Goal: Information Seeking & Learning: Find specific fact

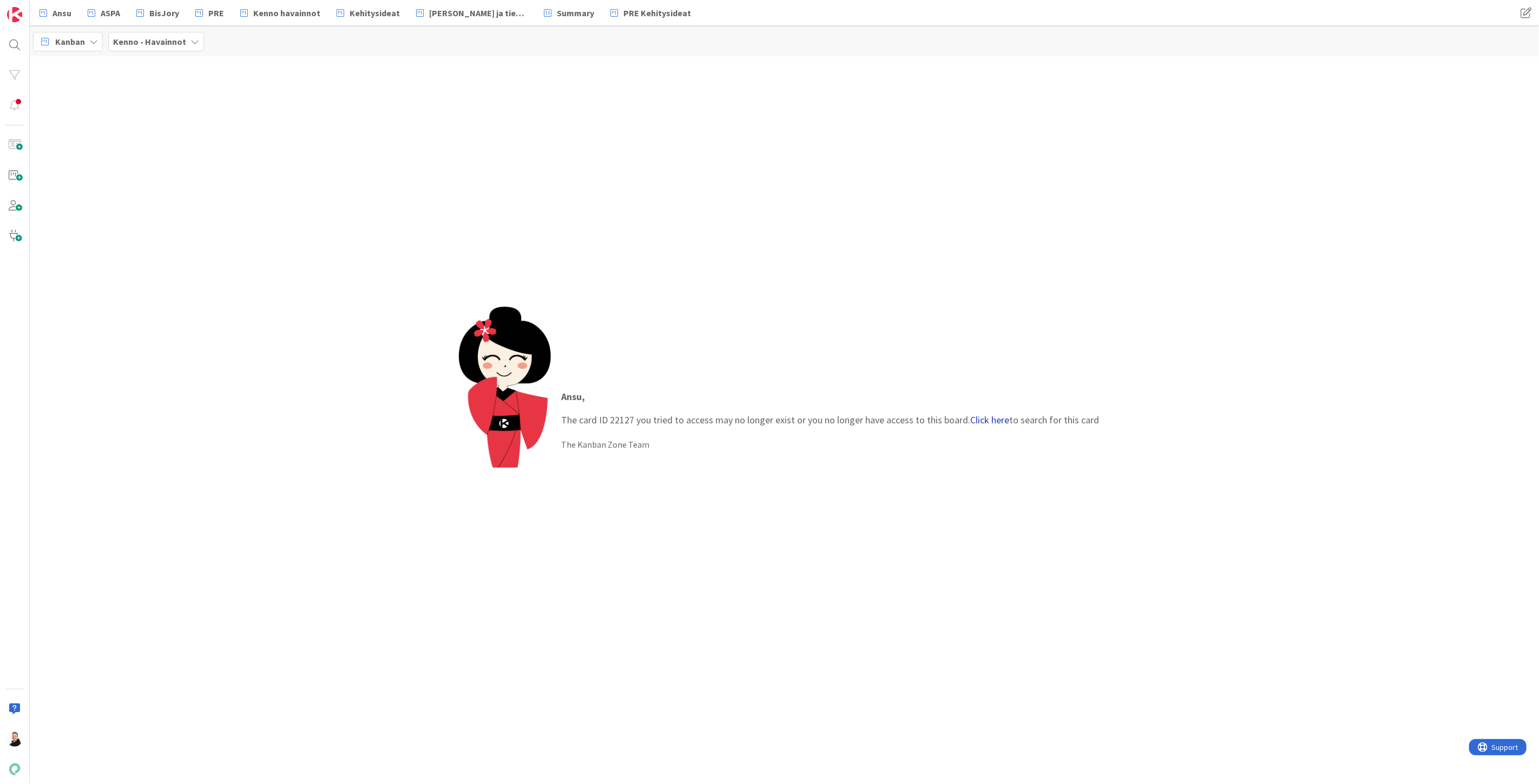
click at [995, 419] on link "Click here" at bounding box center [991, 420] width 39 height 13
click at [107, 101] on p "Laskulle mukaan lisätietoa (Strålfors / [GEOGRAPHIC_DATA] kautta)" at bounding box center [133, 101] width 165 height 22
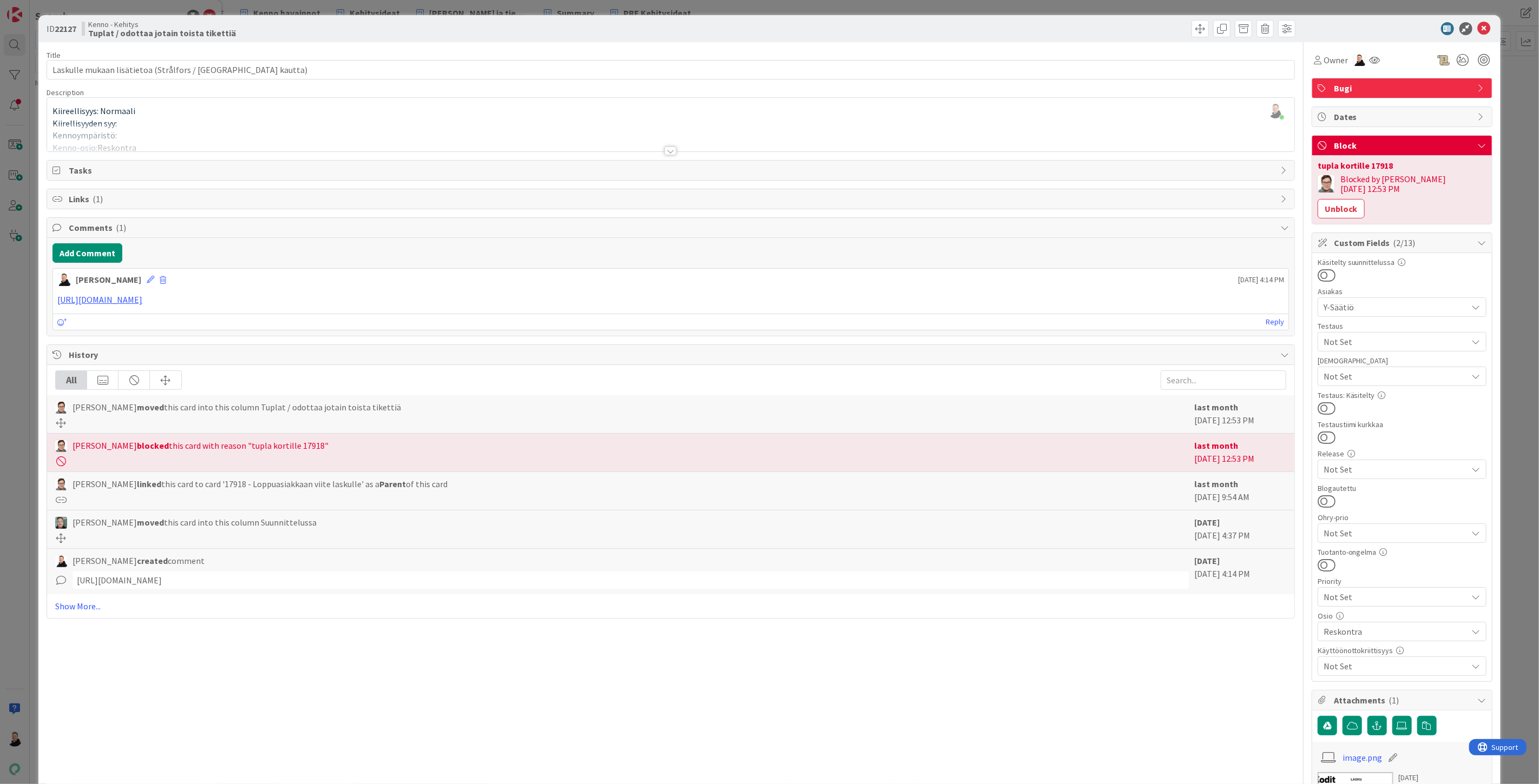
click at [669, 149] on div at bounding box center [670, 151] width 12 height 9
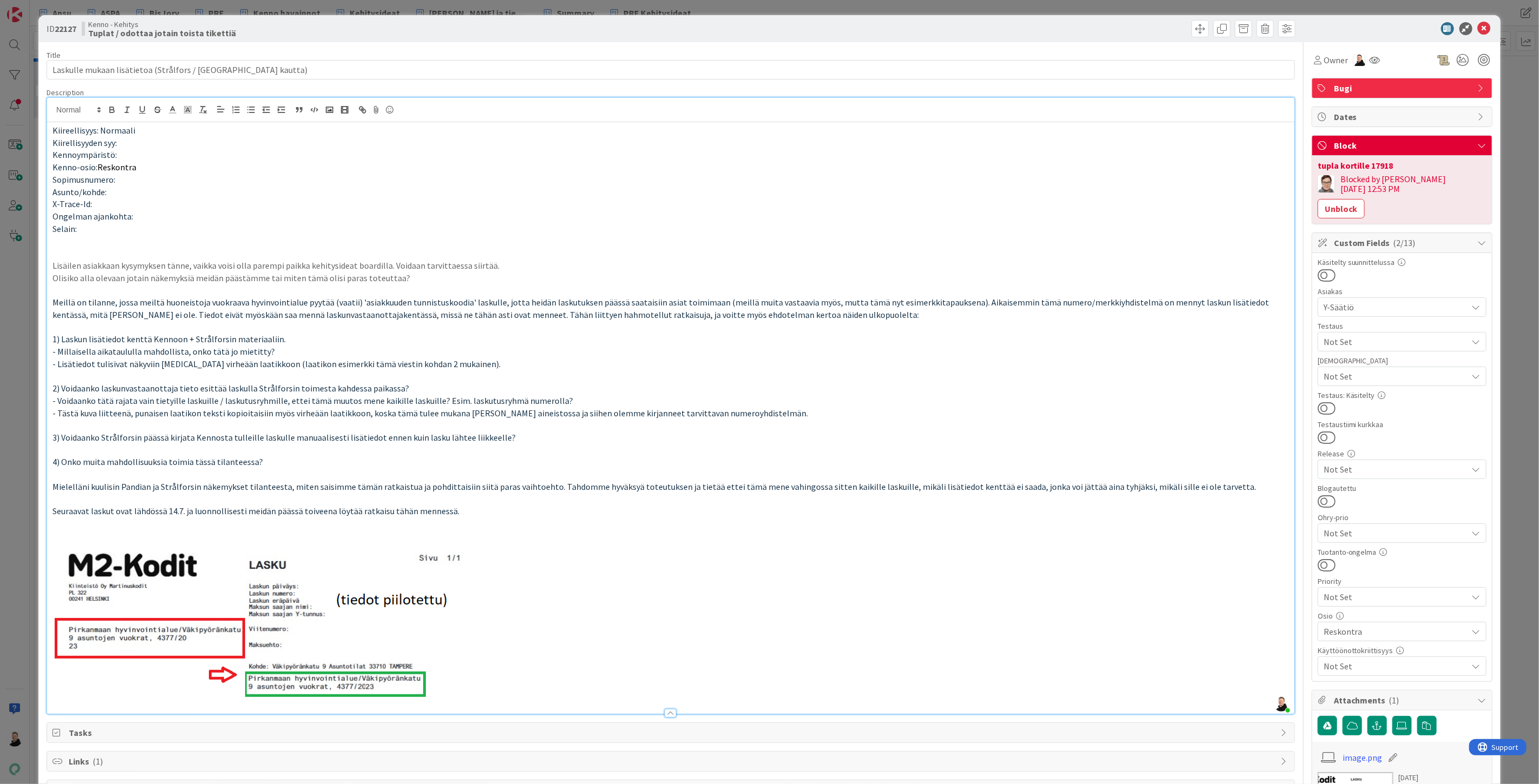
click at [1377, 160] on div "tupla kortille 17918 Blocked by Sanna 01/Jul/2025 12:53 PM Unblock" at bounding box center [1403, 189] width 180 height 68
click at [1372, 166] on div "tupla kortille 17918" at bounding box center [1402, 165] width 169 height 9
click at [1373, 165] on div "tupla kortille 17918" at bounding box center [1402, 165] width 169 height 9
copy div "17918"
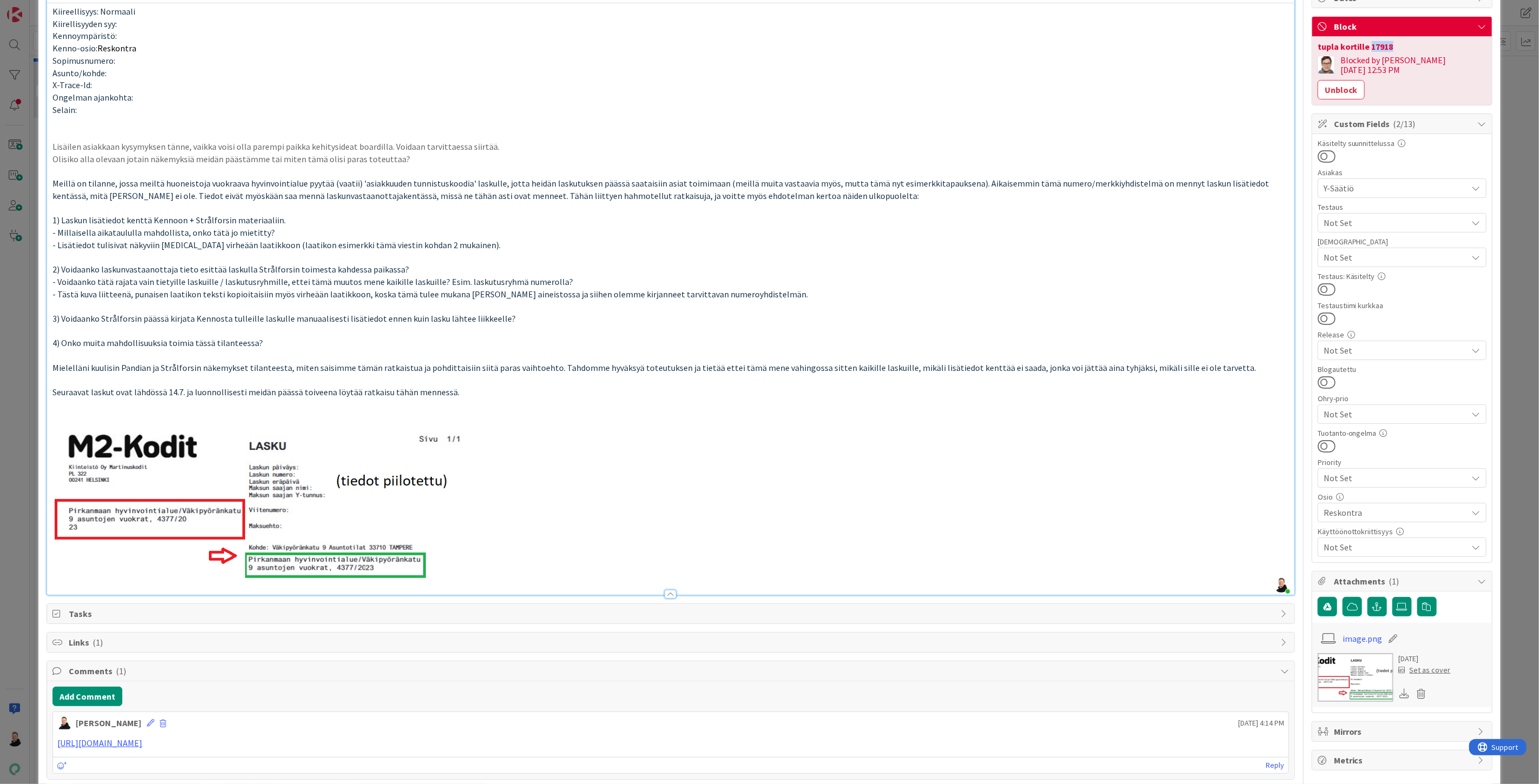
scroll to position [120, 0]
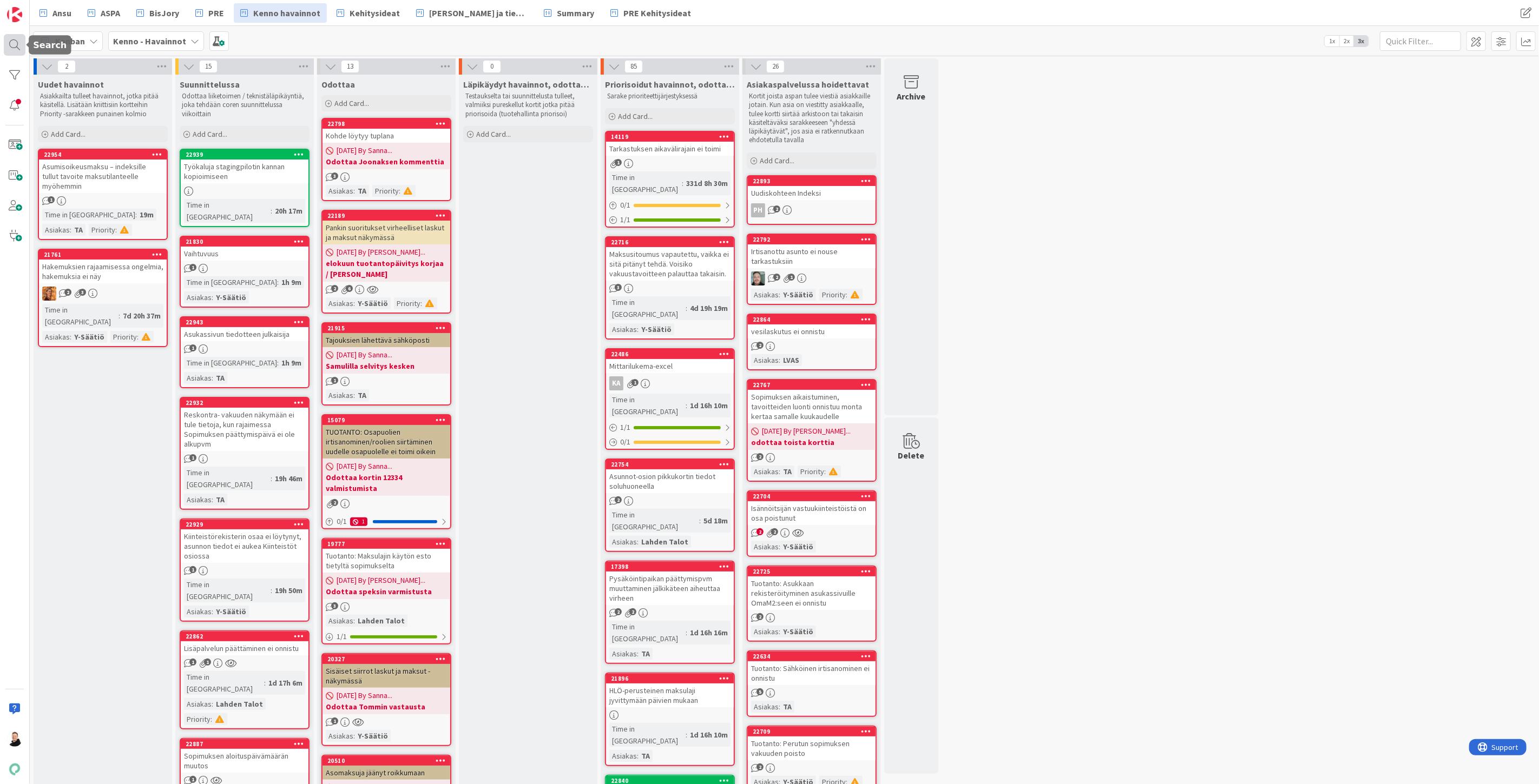
click at [8, 44] on div at bounding box center [15, 44] width 21 height 21
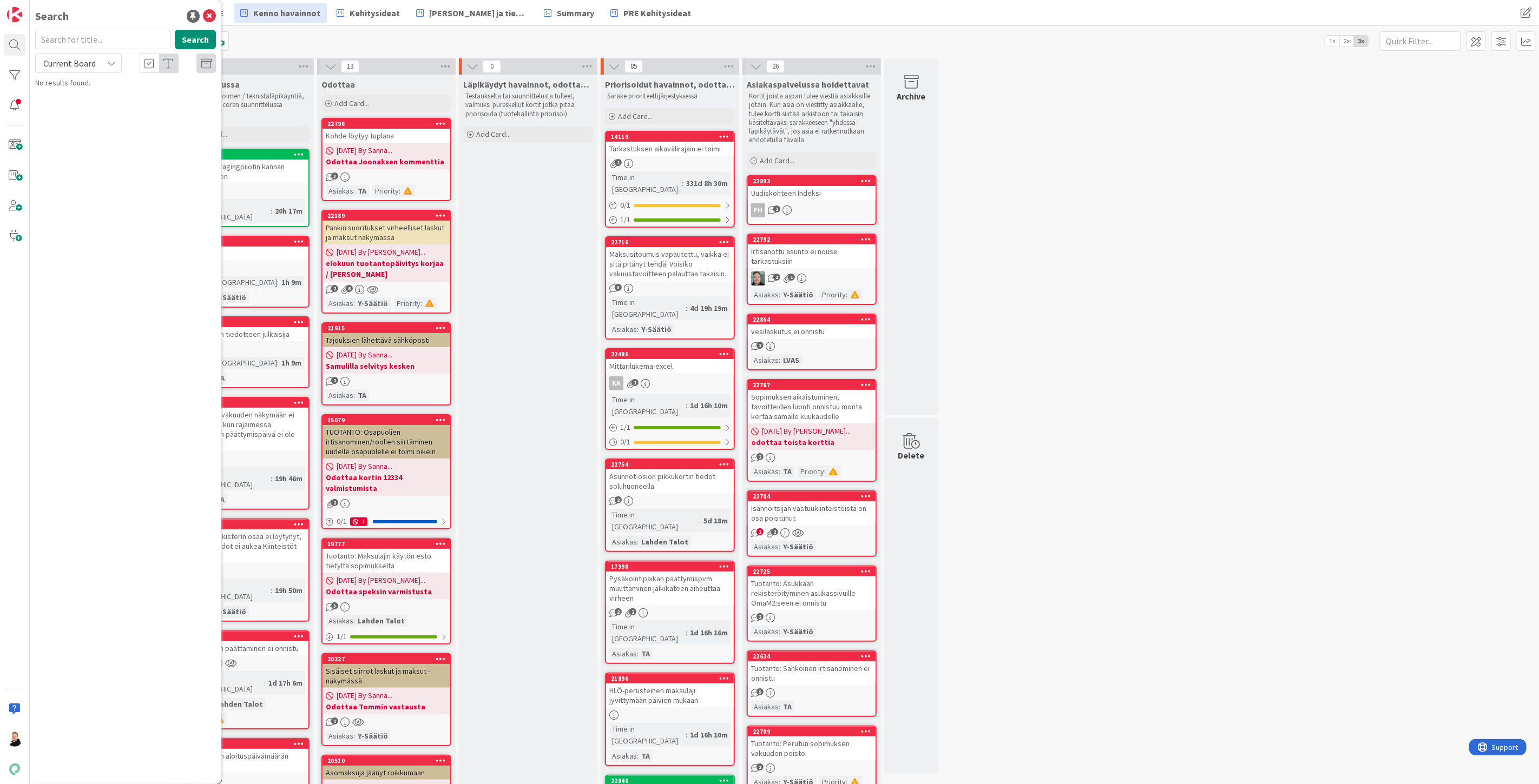
click at [101, 36] on input "text" at bounding box center [103, 40] width 135 height 19
type input "17918"
click at [181, 42] on button "Search" at bounding box center [195, 40] width 42 height 19
click at [88, 65] on span "Current Board" at bounding box center [70, 63] width 52 height 11
click at [74, 98] on link "Current Board" at bounding box center [98, 89] width 124 height 19
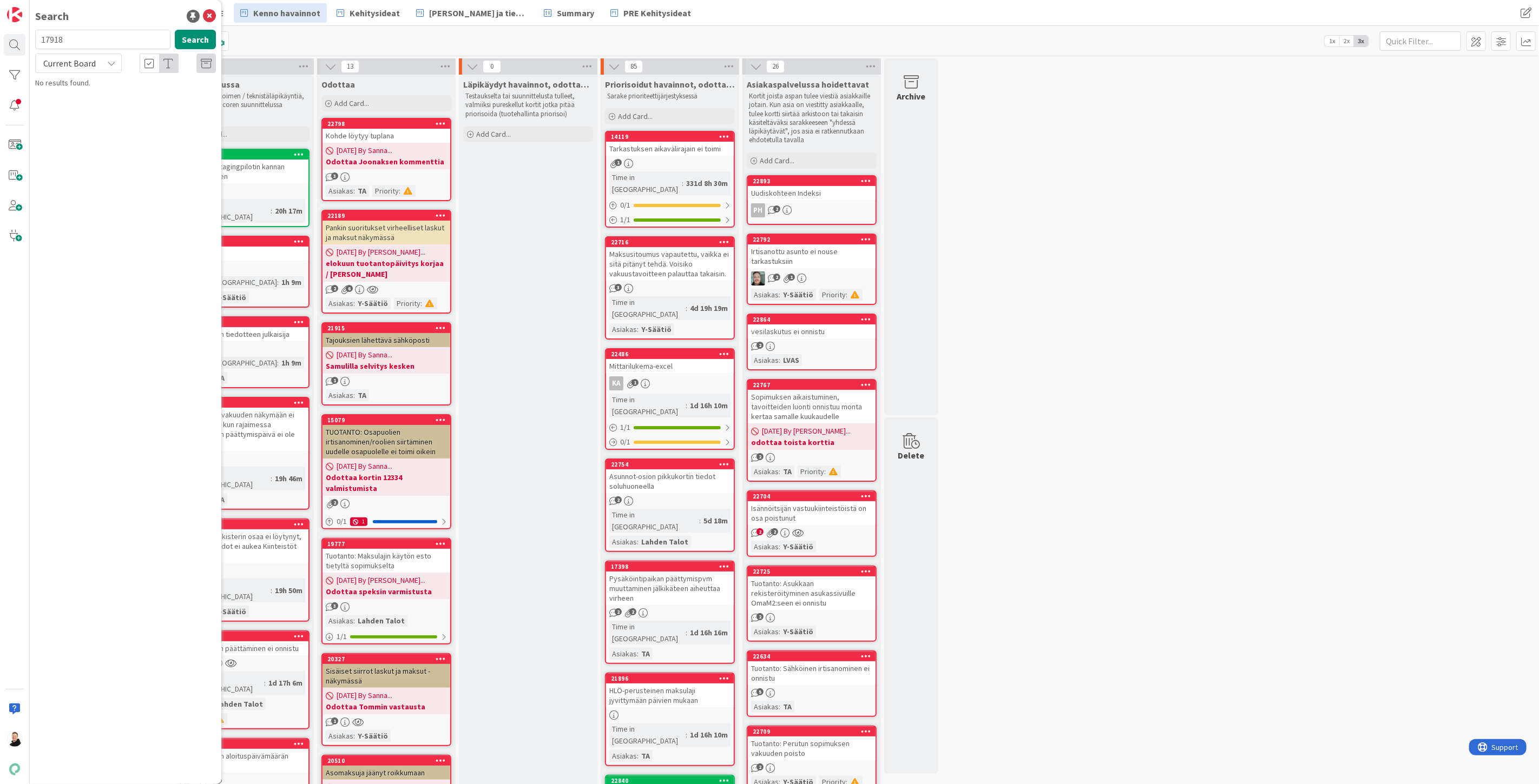
click at [84, 69] on span "Current Board" at bounding box center [70, 64] width 56 height 15
click at [69, 106] on span "All Boards" at bounding box center [98, 108] width 112 height 16
click at [188, 39] on button "Search" at bounding box center [195, 40] width 42 height 19
click at [102, 95] on div "Kenno - Kehitys › Backlog prioriteettijärjestyksessä (integraatiot)" at bounding box center [133, 90] width 165 height 19
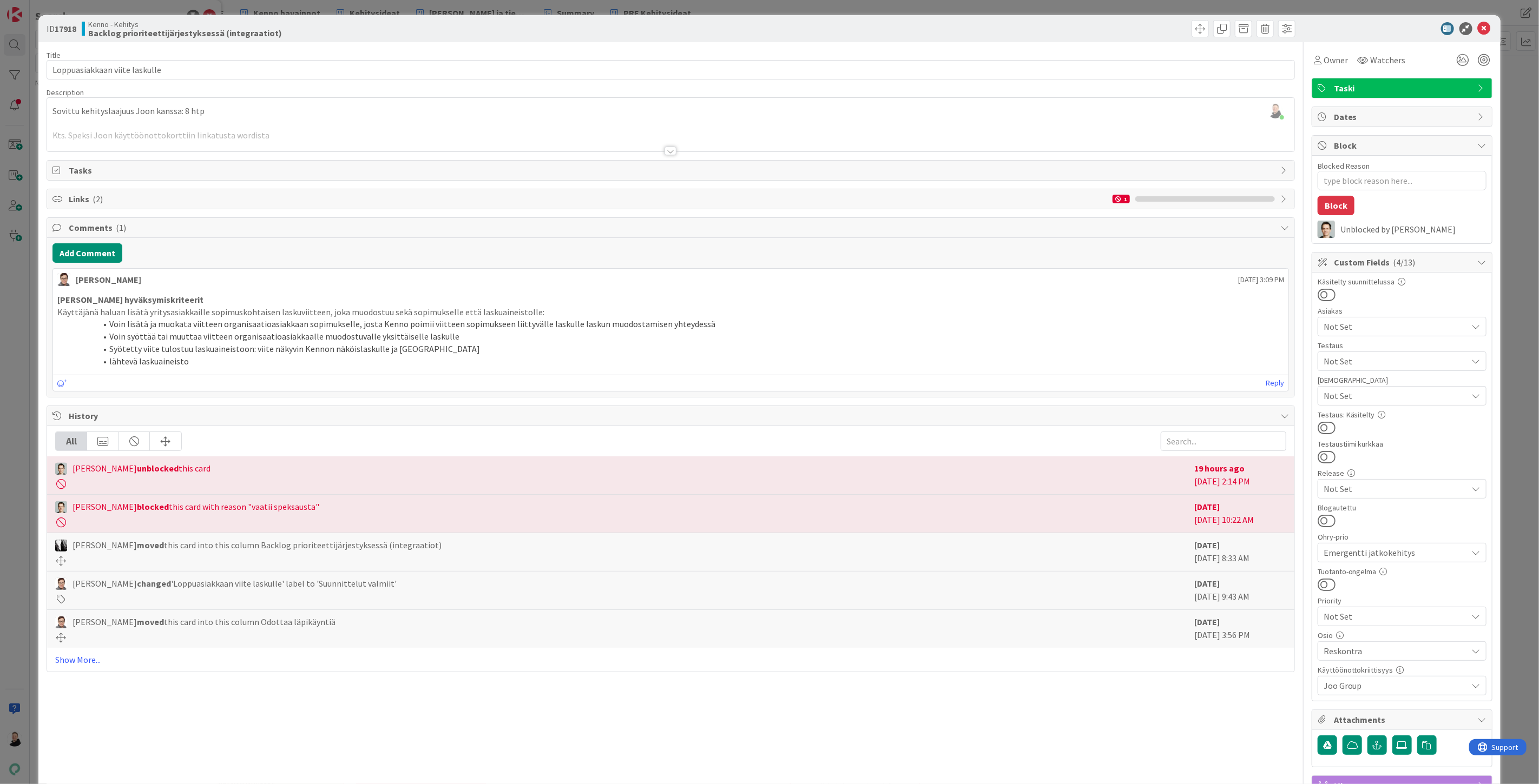
click at [665, 148] on div at bounding box center [670, 151] width 12 height 9
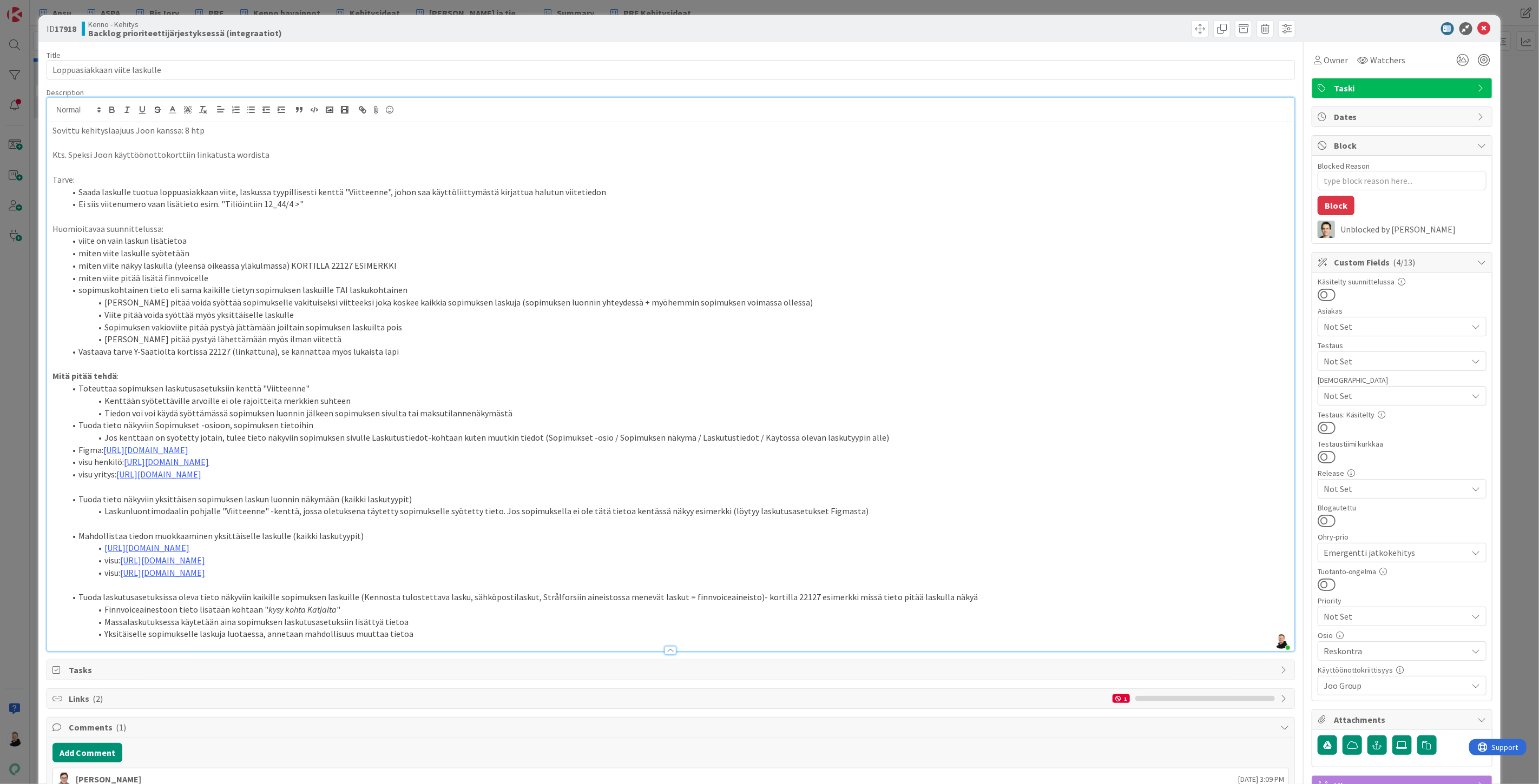
click at [851, 130] on p "Sovittu kehityslaajuus Joon kanssa: 8 htp" at bounding box center [670, 131] width 1236 height 13
click at [71, 31] on b "17918" at bounding box center [66, 28] width 21 height 11
click at [72, 25] on b "17918" at bounding box center [66, 28] width 21 height 11
copy b "17918"
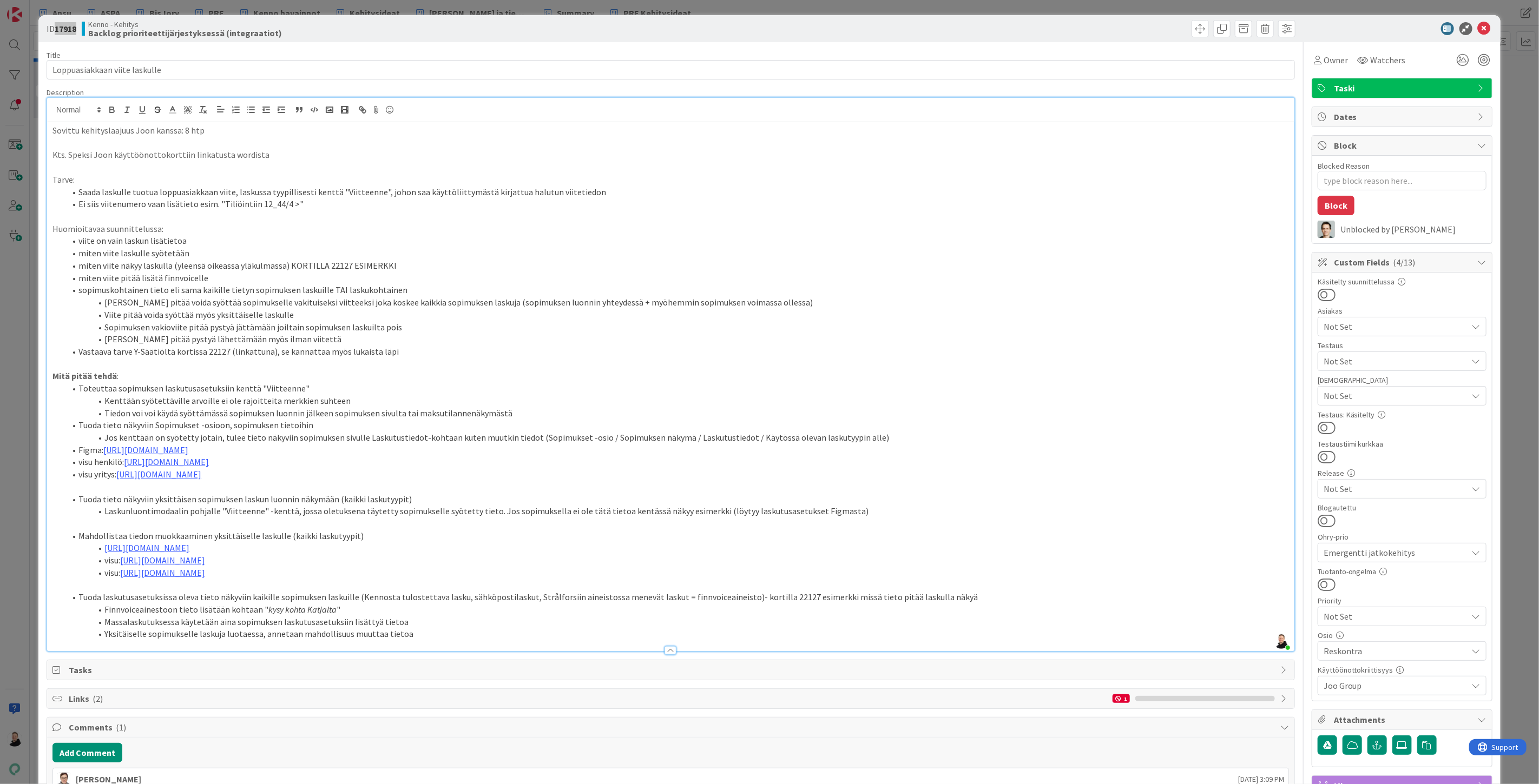
type textarea "x"
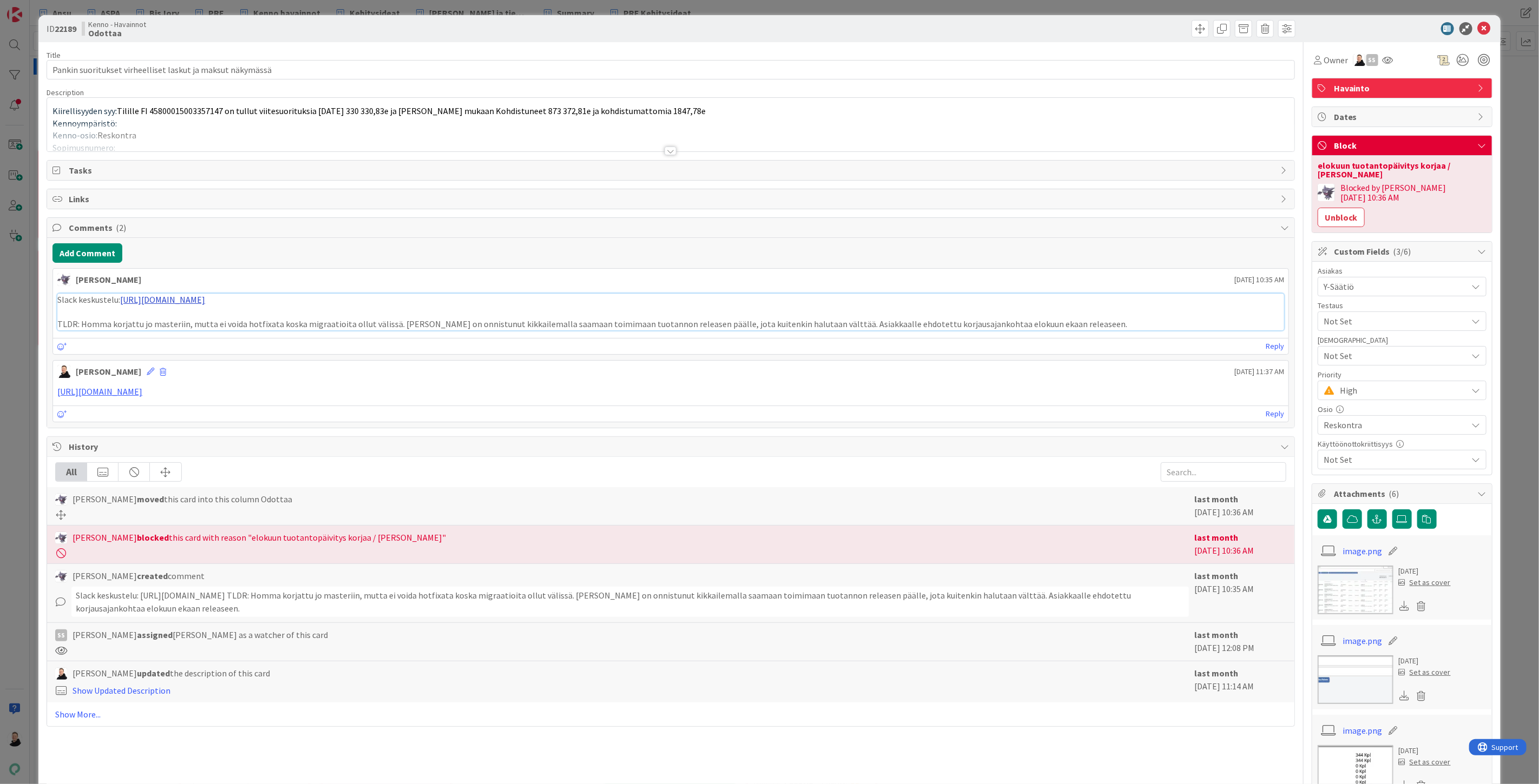
click at [205, 298] on link "https://pandiaoy.slack.com/archives/C04HY5JB78F/p1751877689536709" at bounding box center [163, 299] width 85 height 11
click at [665, 148] on div at bounding box center [670, 151] width 12 height 9
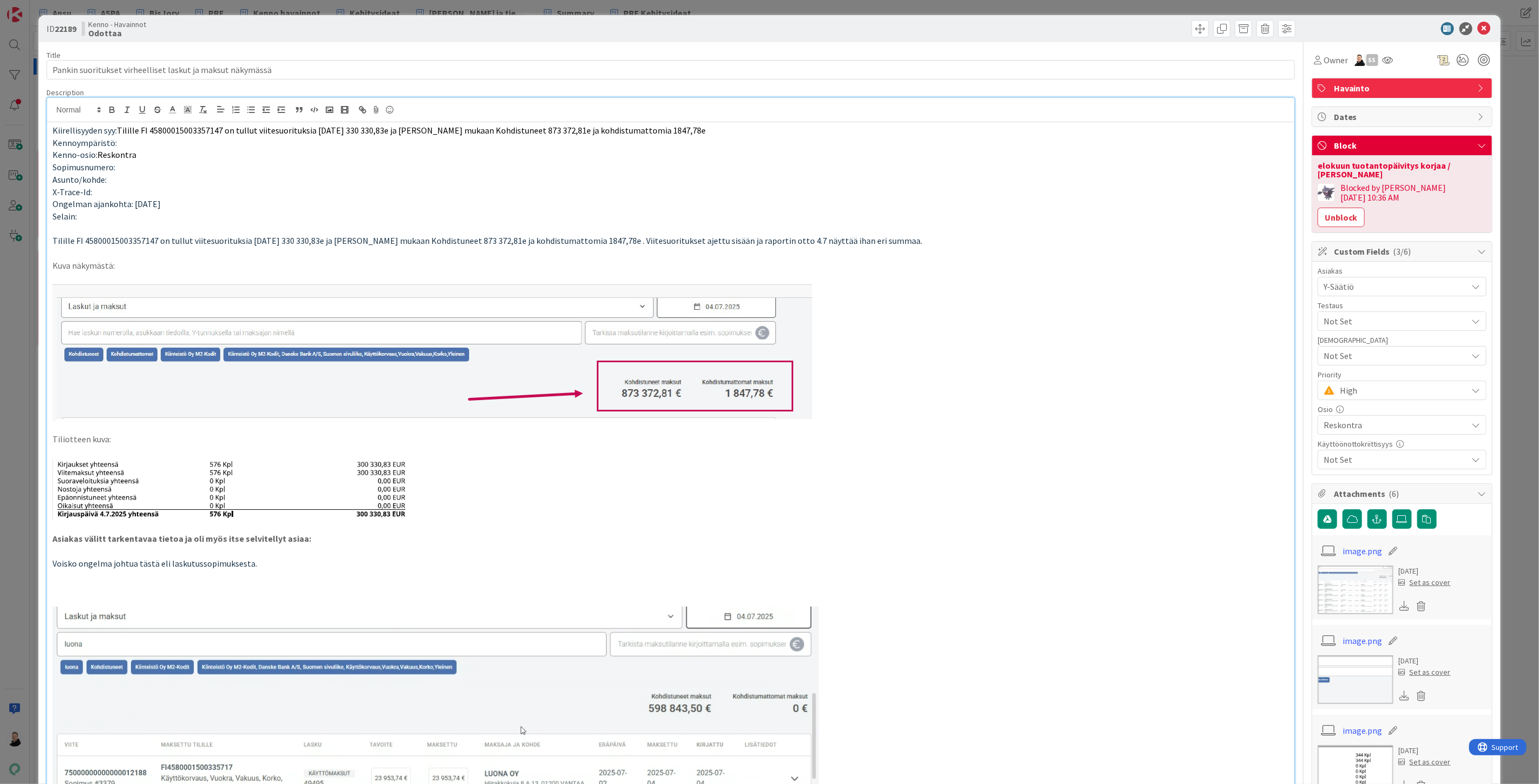
click at [66, 29] on b "22189" at bounding box center [66, 28] width 21 height 11
click at [65, 29] on b "22189" at bounding box center [66, 28] width 21 height 11
click at [70, 26] on b "22189" at bounding box center [66, 28] width 21 height 11
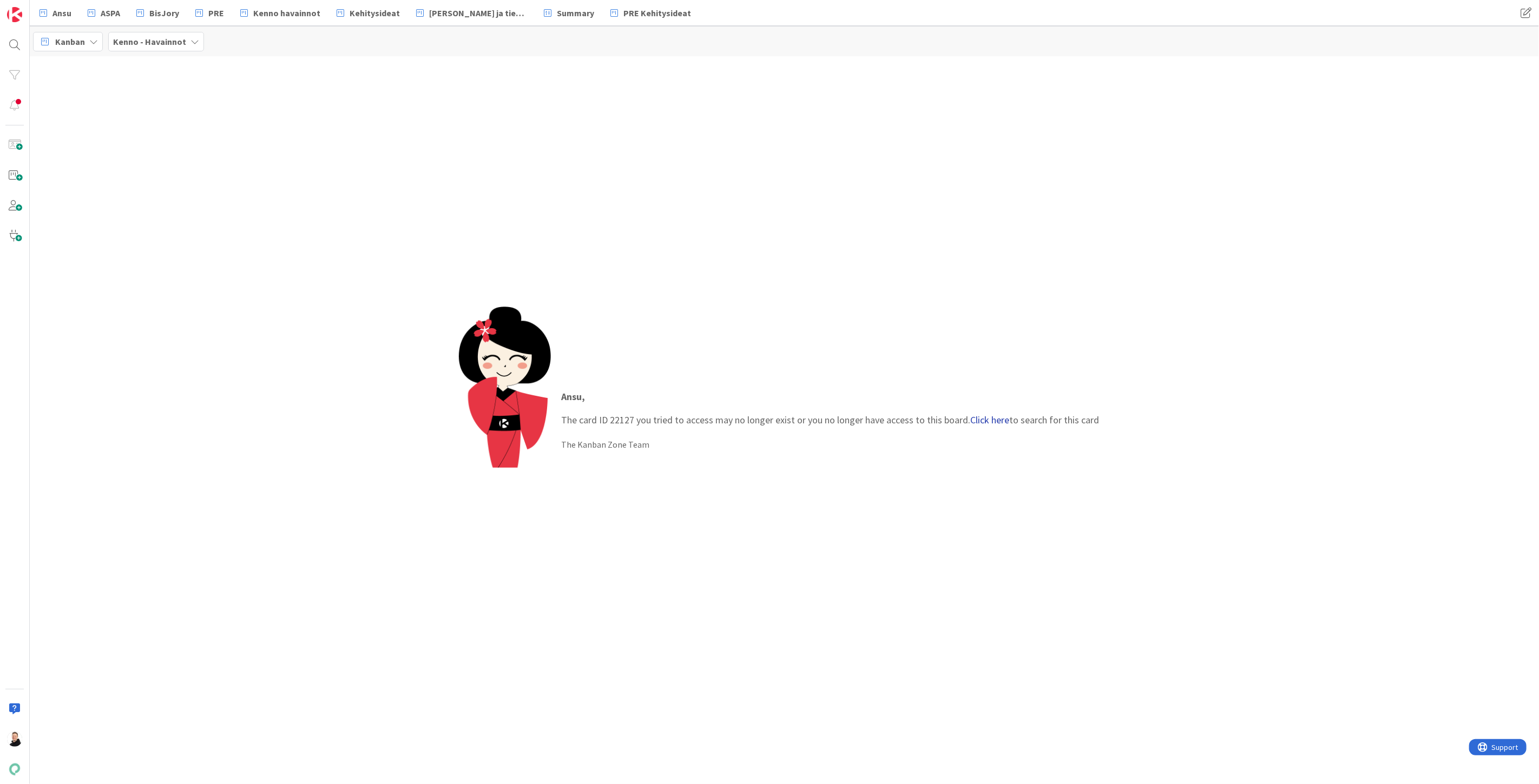
click at [1005, 424] on link "Click here" at bounding box center [991, 420] width 39 height 13
click at [87, 98] on span "Laskulle mukaan lisätietoa (Strålfors / [GEOGRAPHIC_DATA] kautta)" at bounding box center [124, 101] width 147 height 21
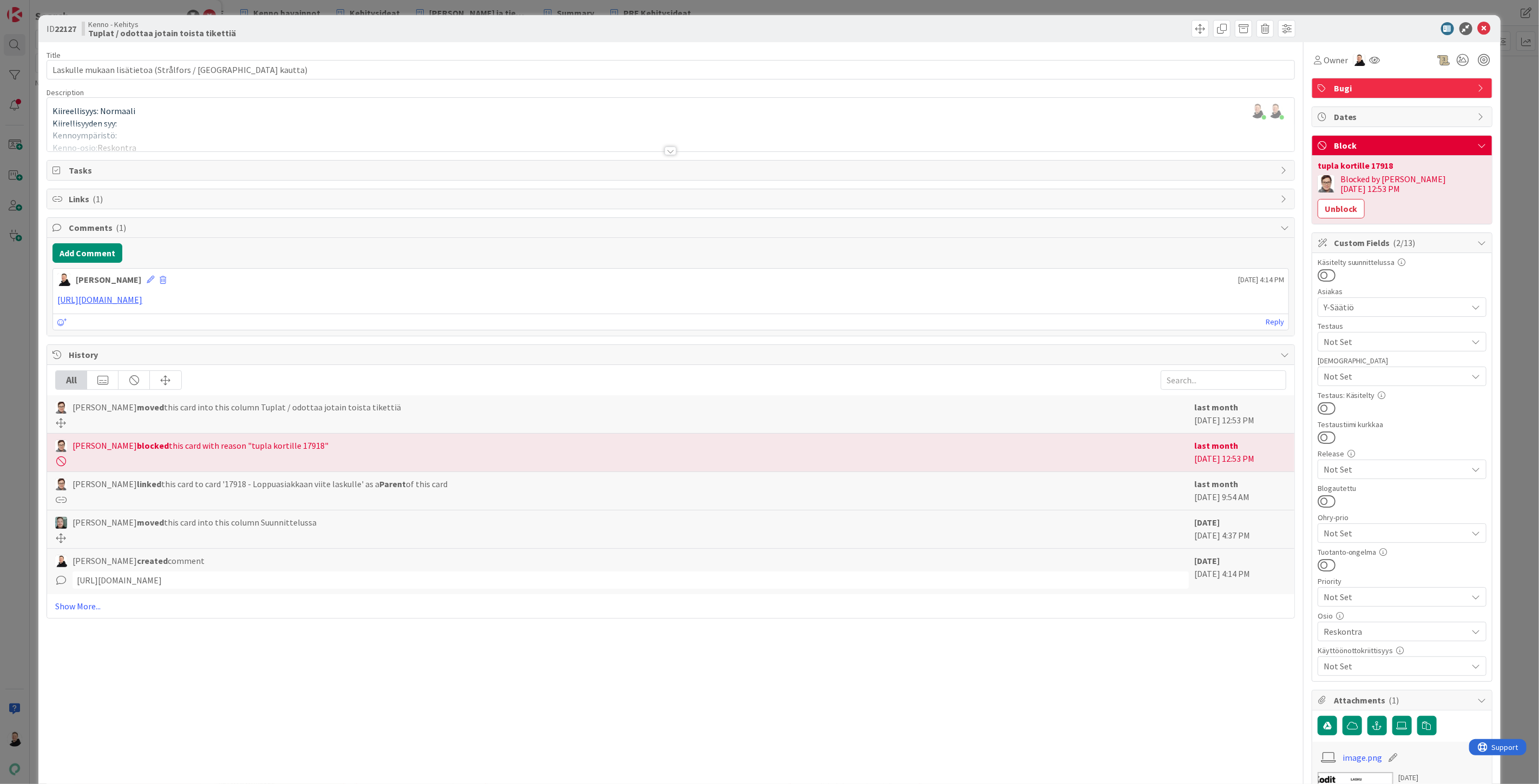
click at [666, 149] on div at bounding box center [670, 151] width 12 height 9
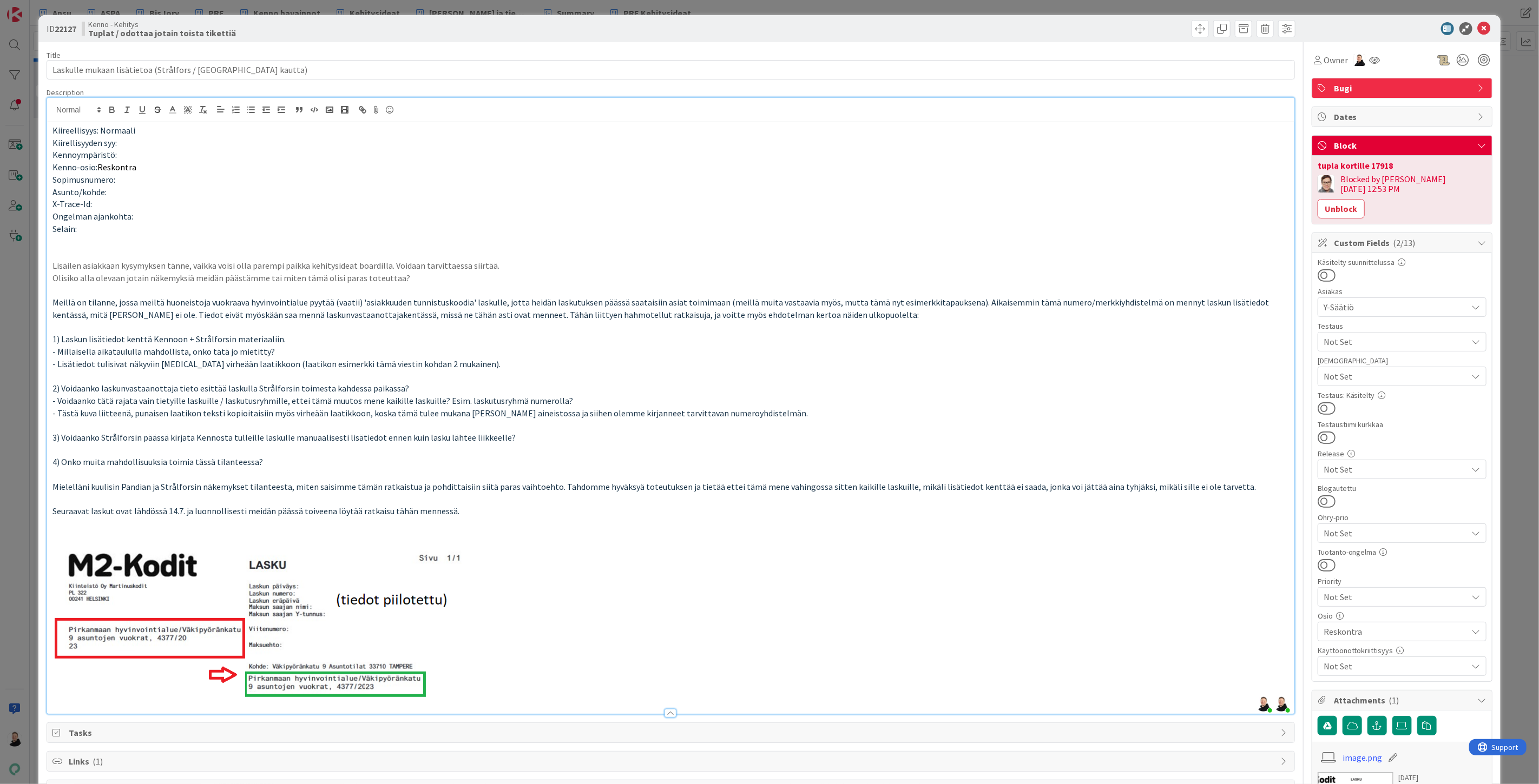
click at [1379, 162] on div "tupla kortille 17918" at bounding box center [1402, 165] width 169 height 9
copy div "17918"
click at [1478, 25] on icon at bounding box center [1484, 28] width 13 height 13
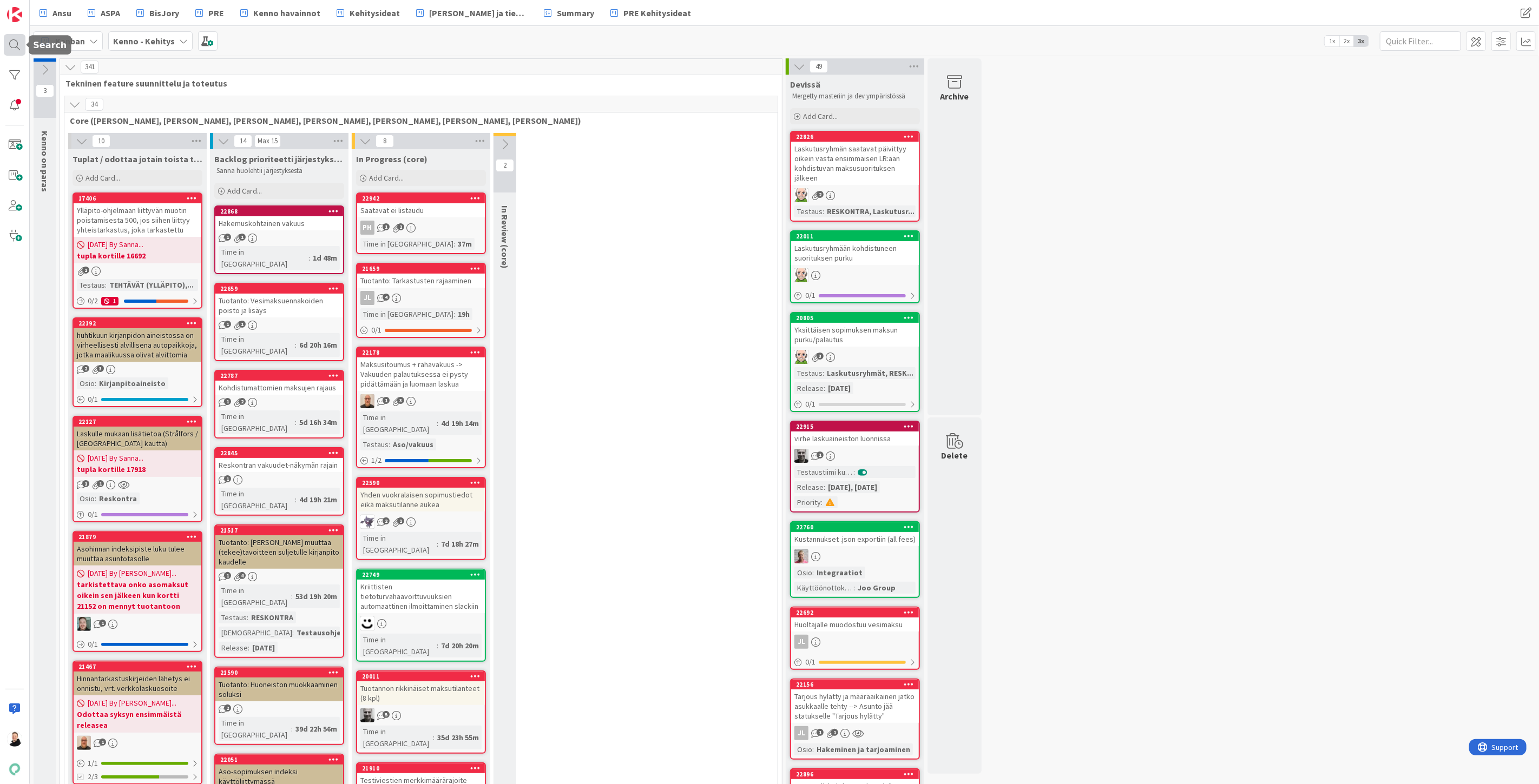
click at [10, 46] on div at bounding box center [15, 44] width 21 height 21
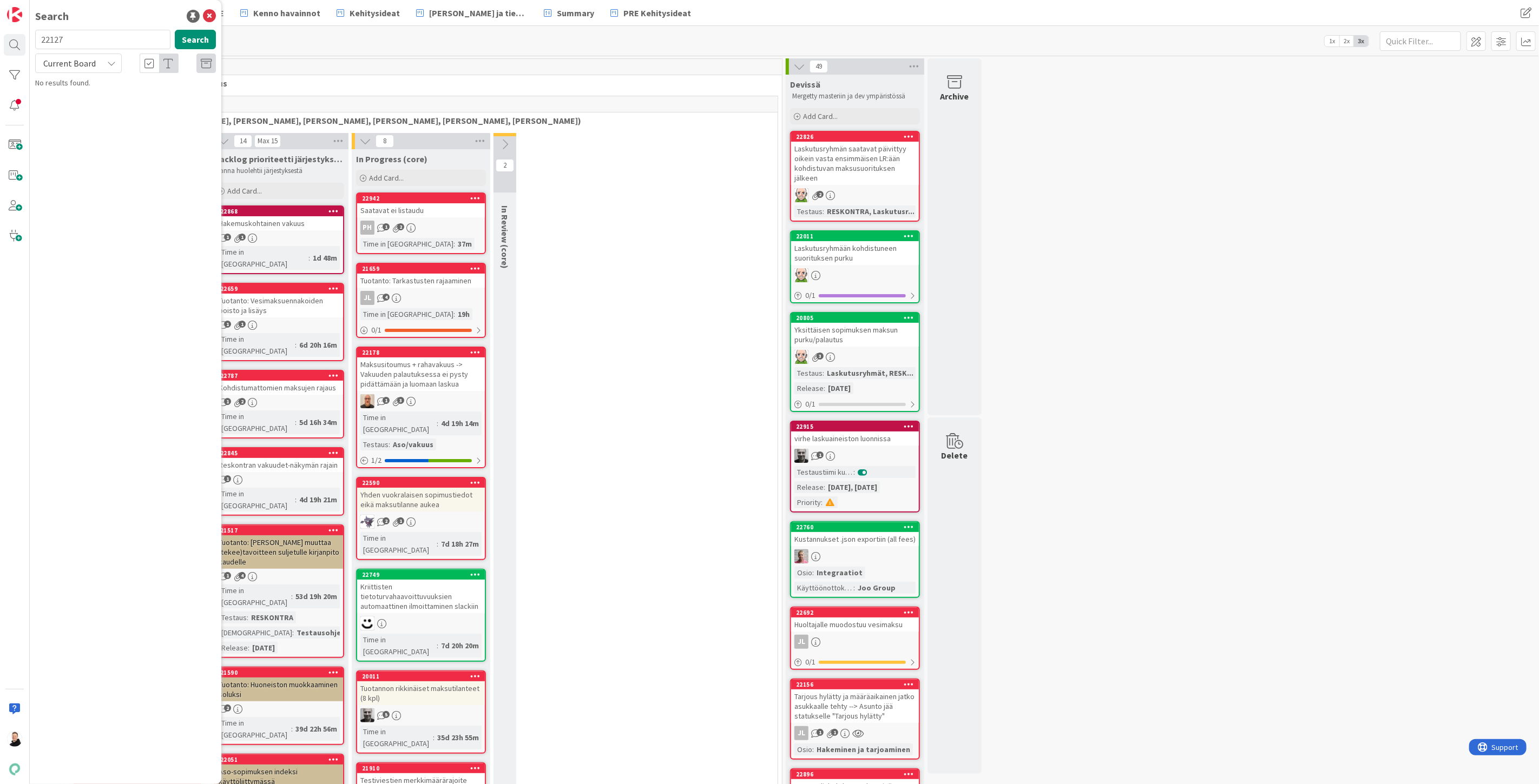
click at [130, 39] on input "22127" at bounding box center [103, 40] width 135 height 19
drag, startPoint x: 115, startPoint y: 36, endPoint x: 0, endPoint y: 42, distance: 115.2
click at [0, 42] on div "Search 2212717918 Search Current Board No results found." at bounding box center [15, 392] width 30 height 784
type input "17918"
click at [101, 62] on div "Current Board" at bounding box center [78, 63] width 87 height 19
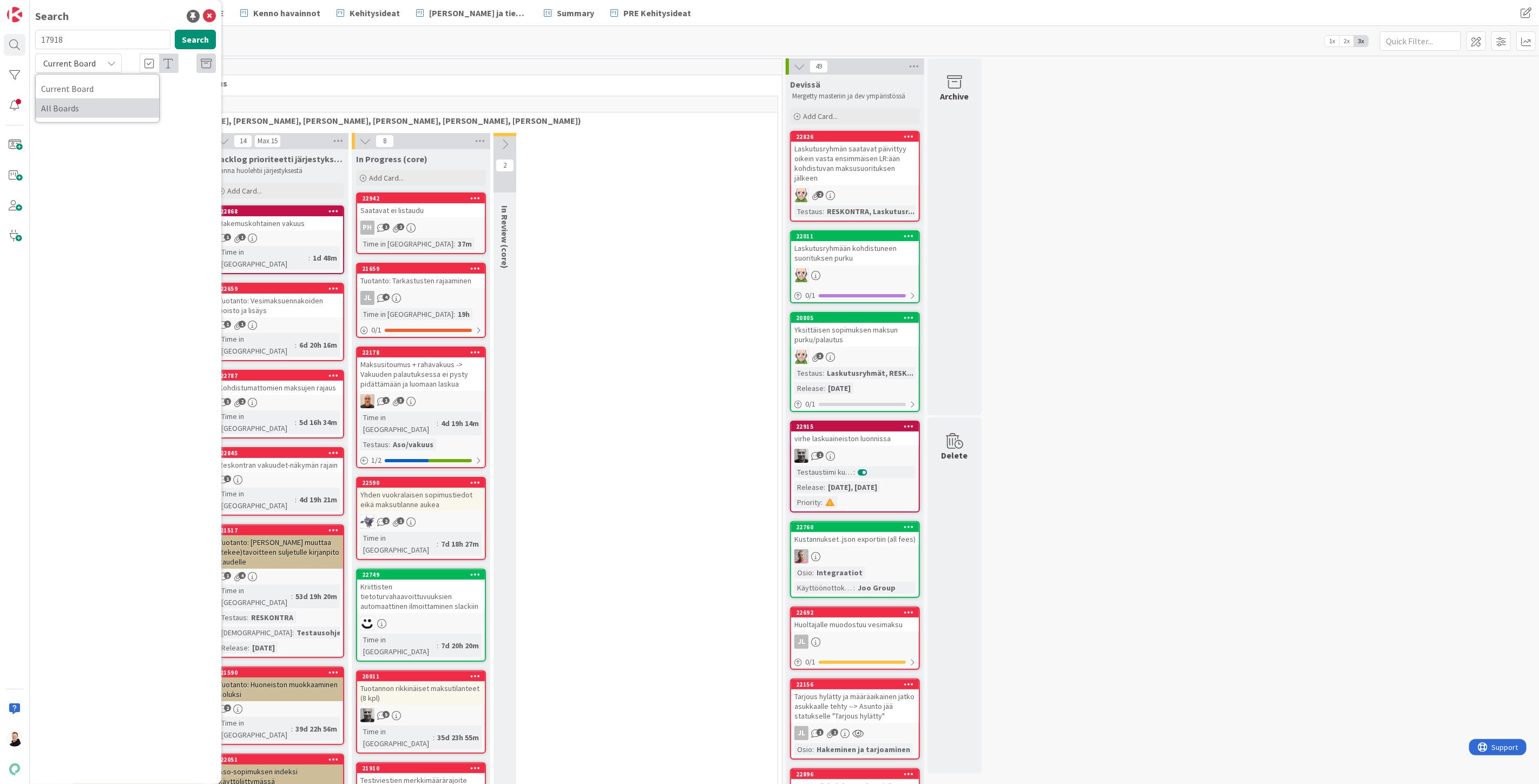
click at [85, 105] on span "All Boards" at bounding box center [98, 108] width 112 height 16
click at [190, 44] on button "Search" at bounding box center [195, 40] width 42 height 19
click at [133, 101] on span "Loppuasiakkaan viite laskulle" at bounding box center [123, 105] width 94 height 10
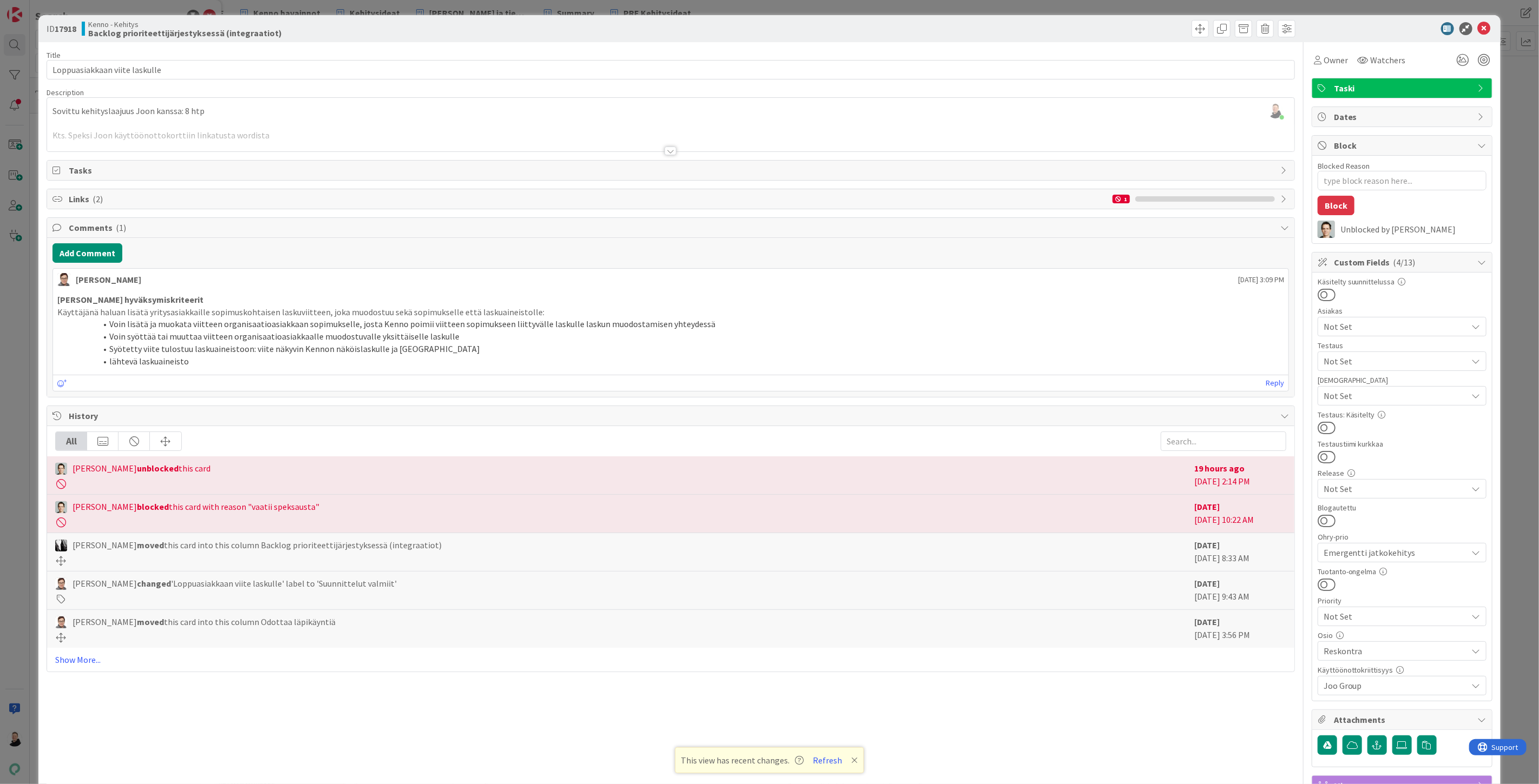
type textarea "x"
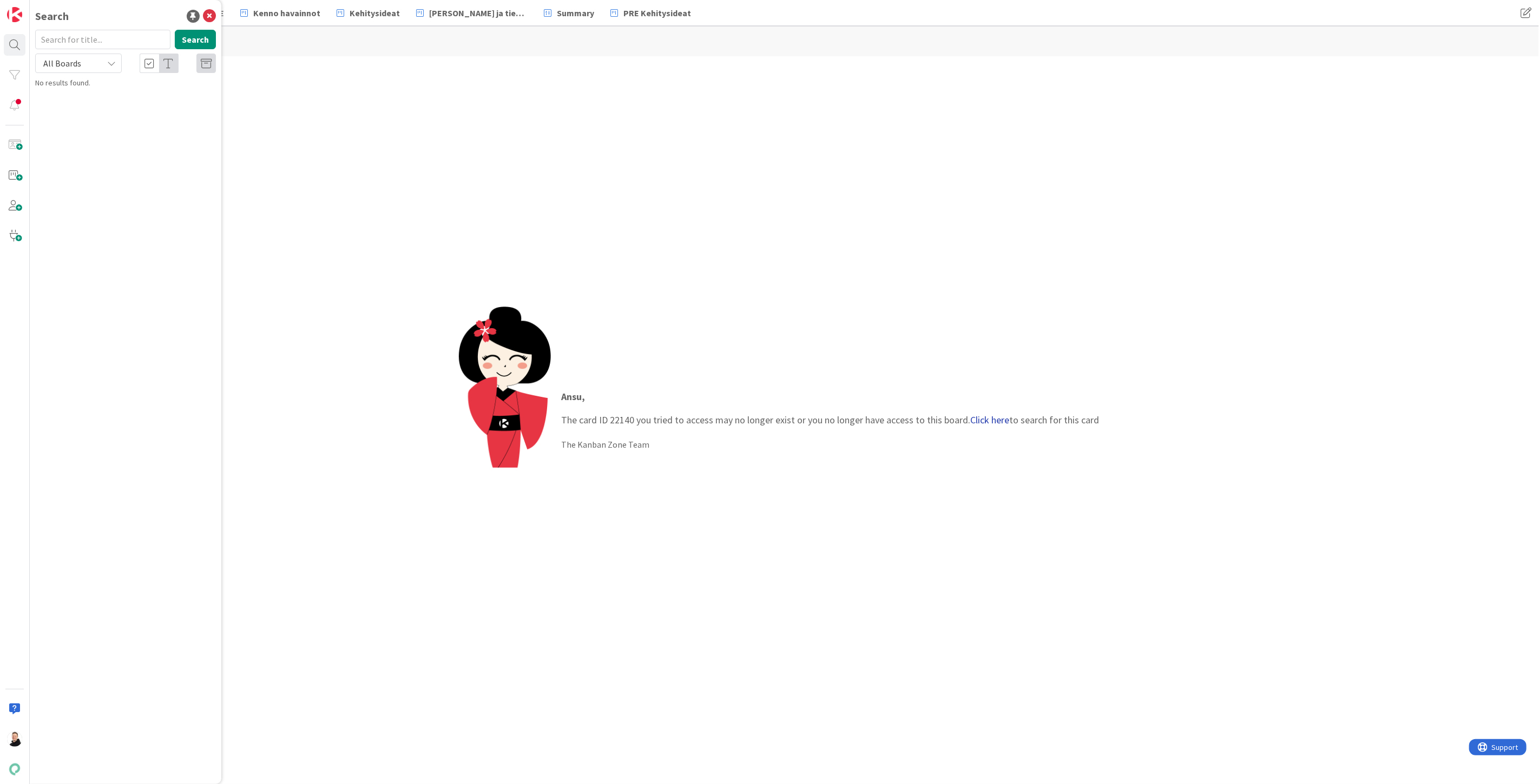
click at [977, 416] on link "Click here" at bounding box center [991, 420] width 39 height 13
click at [78, 92] on span "Lisätiedot Laskutusryhmän kk-laskulle" at bounding box center [137, 95] width 122 height 10
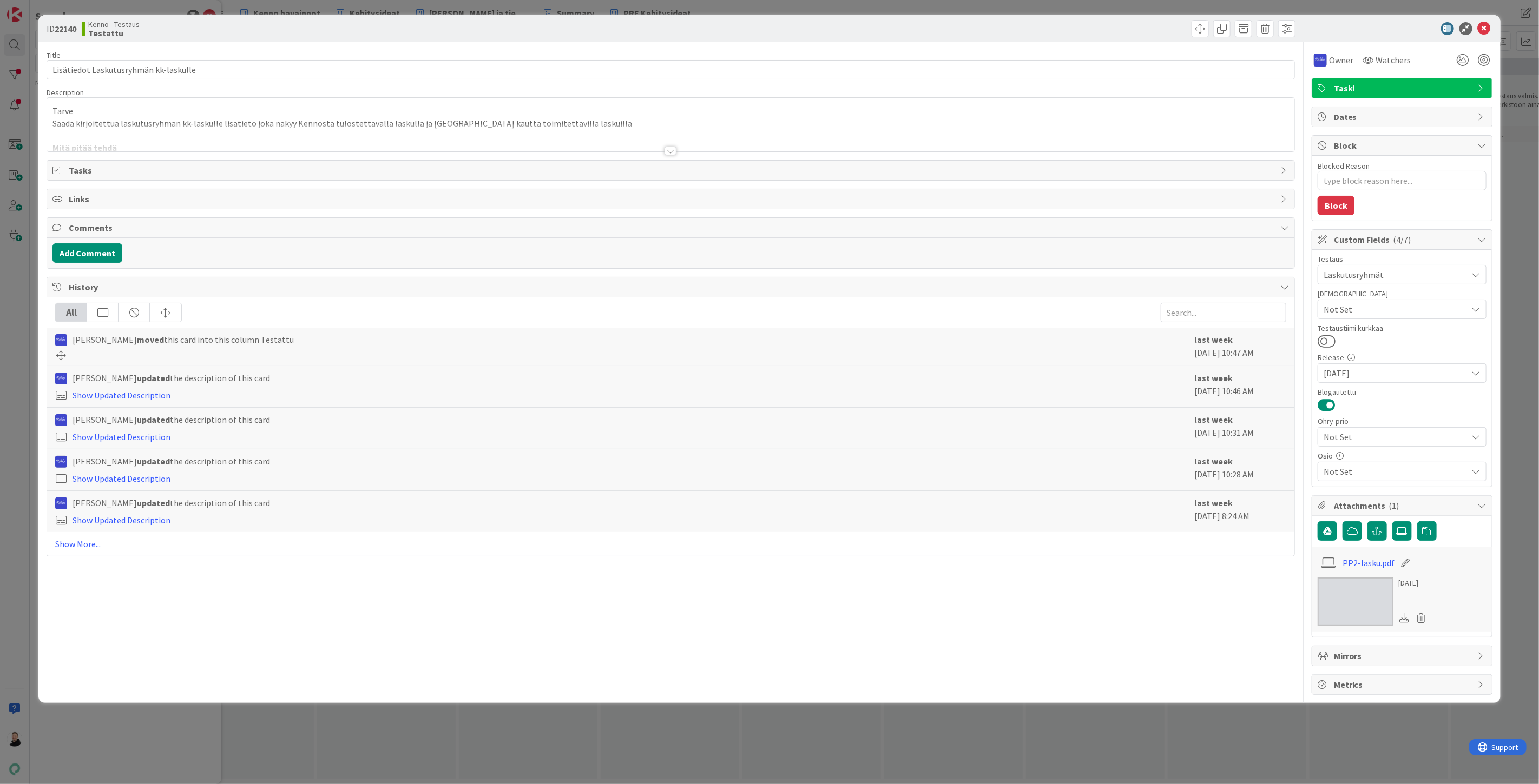
click at [678, 151] on div at bounding box center [671, 137] width 1248 height 28
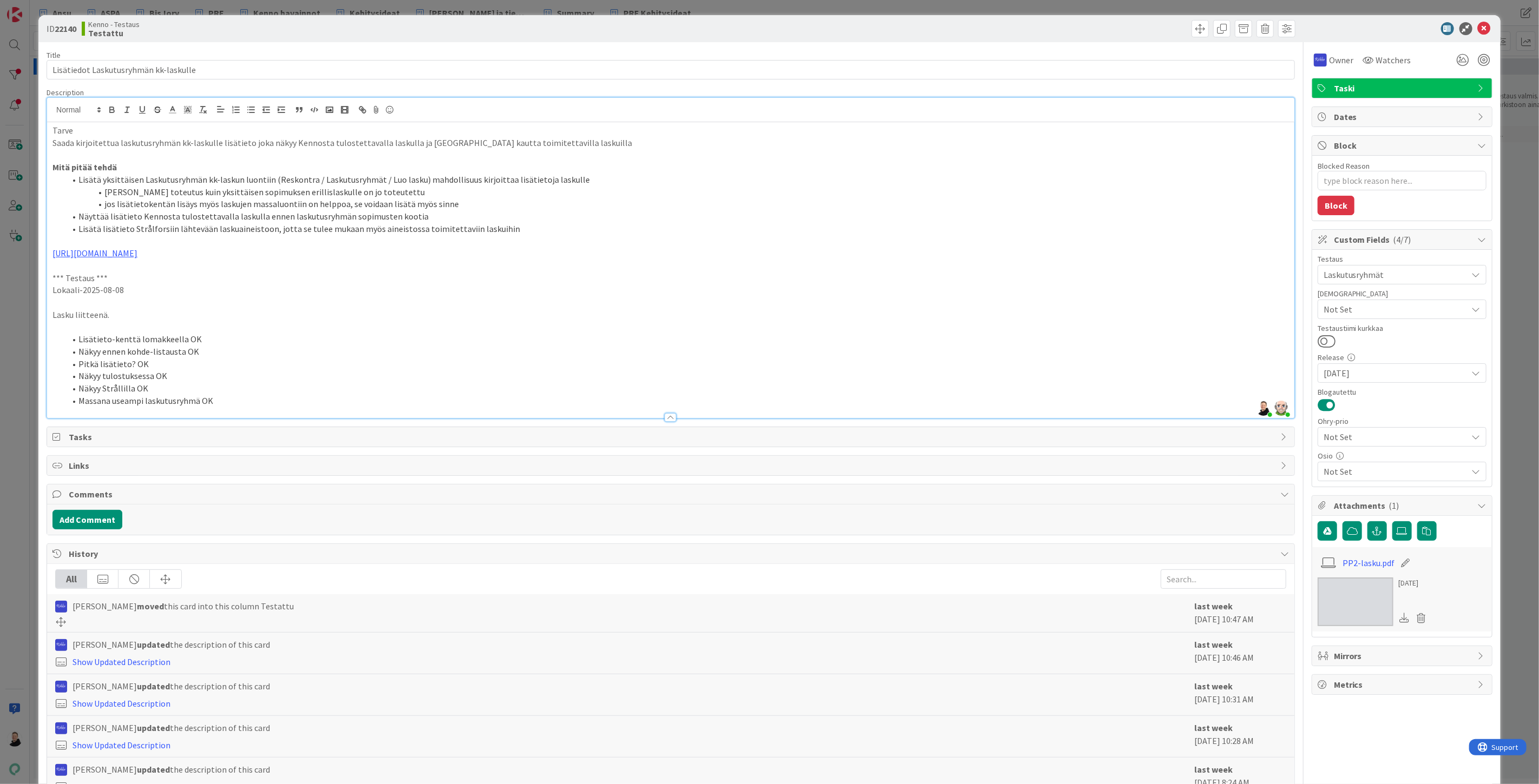
type textarea "x"
drag, startPoint x: 221, startPoint y: 402, endPoint x: 48, endPoint y: 317, distance: 192.8
click at [48, 317] on div "Tarve Saada kirjoitettua laskutusryhmän kk-laskulle lisätieto joka näkyy Kennos…" at bounding box center [671, 270] width 1248 height 296
click at [231, 327] on p at bounding box center [670, 327] width 1236 height 13
click at [1362, 607] on img at bounding box center [1355, 602] width 75 height 48
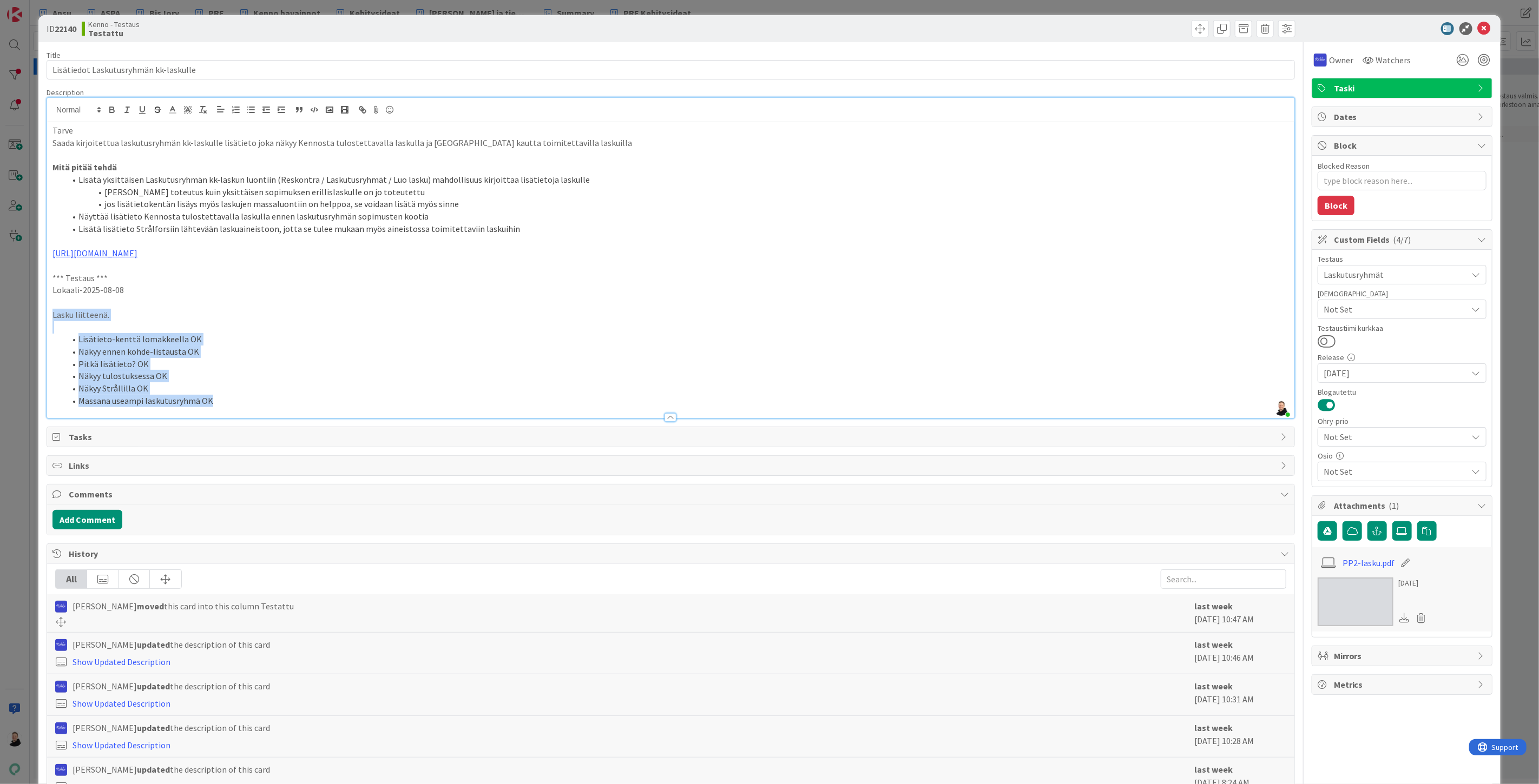
drag, startPoint x: 167, startPoint y: 400, endPoint x: 47, endPoint y: 320, distance: 144.2
click at [47, 320] on div "Tarve Saada kirjoitettua laskutusryhmän kk-laskulle lisätieto joka näkyy Kennos…" at bounding box center [671, 270] width 1248 height 296
click at [302, 352] on li "Näkyy ennen kohde-listausta OK" at bounding box center [677, 352] width 1224 height 13
drag, startPoint x: 213, startPoint y: 402, endPoint x: 49, endPoint y: 320, distance: 183.4
click at [49, 320] on div "Tarve Saada kirjoitettua laskutusryhmän kk-laskulle lisätieto joka näkyy Kennos…" at bounding box center [671, 270] width 1248 height 296
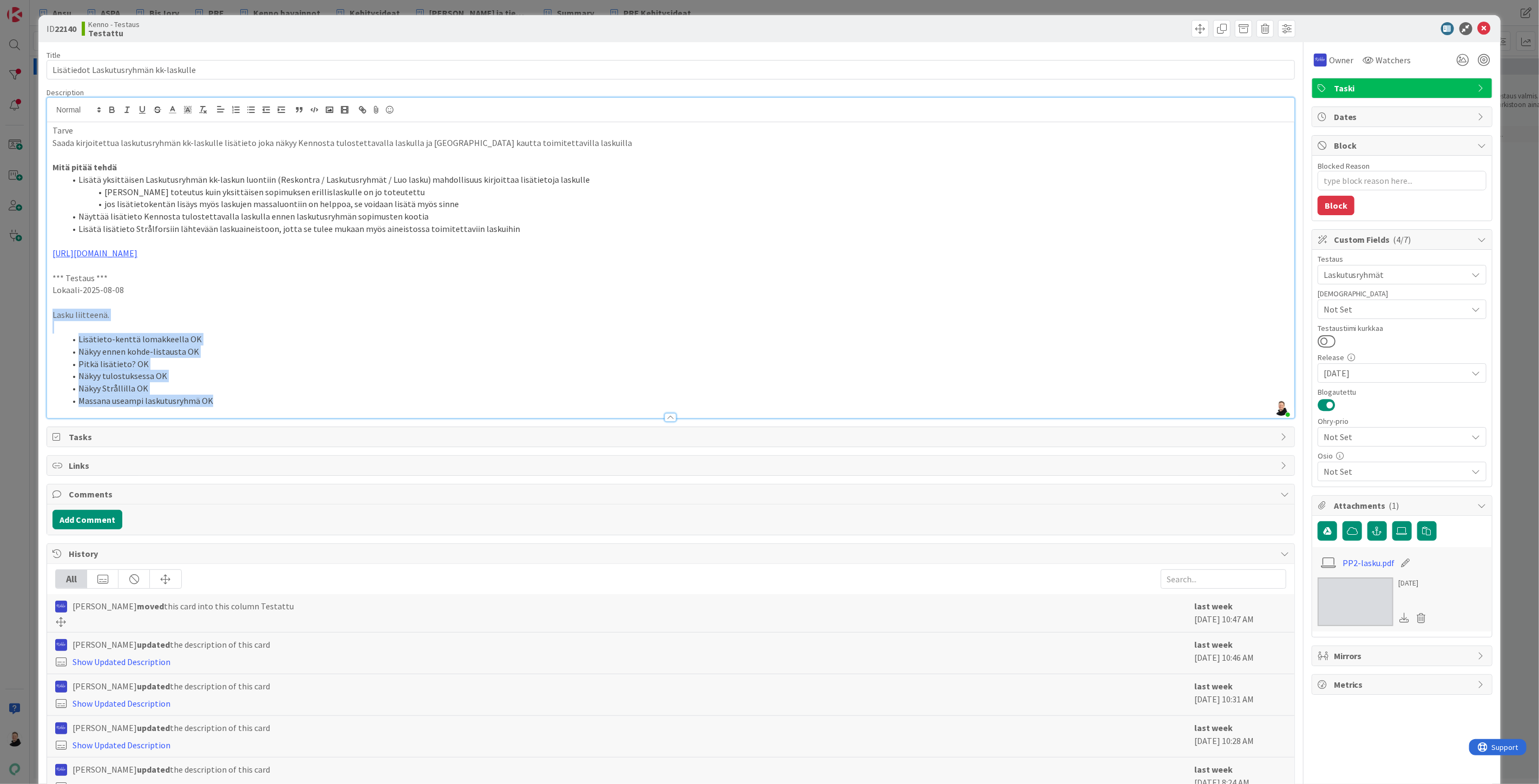
copy div "Lasku liitteenä. Lisätieto-kenttä lomakkeella OK Näkyy ennen kohde-listausta OK…"
click at [250, 354] on li "Näkyy ennen kohde-listausta OK" at bounding box center [677, 352] width 1224 height 13
drag, startPoint x: 215, startPoint y: 399, endPoint x: 57, endPoint y: 342, distance: 168.0
click at [57, 342] on ol "Lisätieto-kenttä lomakkeella OK Näkyy ennen kohde-listausta OK Pitkä lisätieto?…" at bounding box center [670, 370] width 1236 height 73
copy ol "Lisätieto-kenttä lomakkeella OK Näkyy ennen kohde-listausta OK Pitkä lisätieto?…"
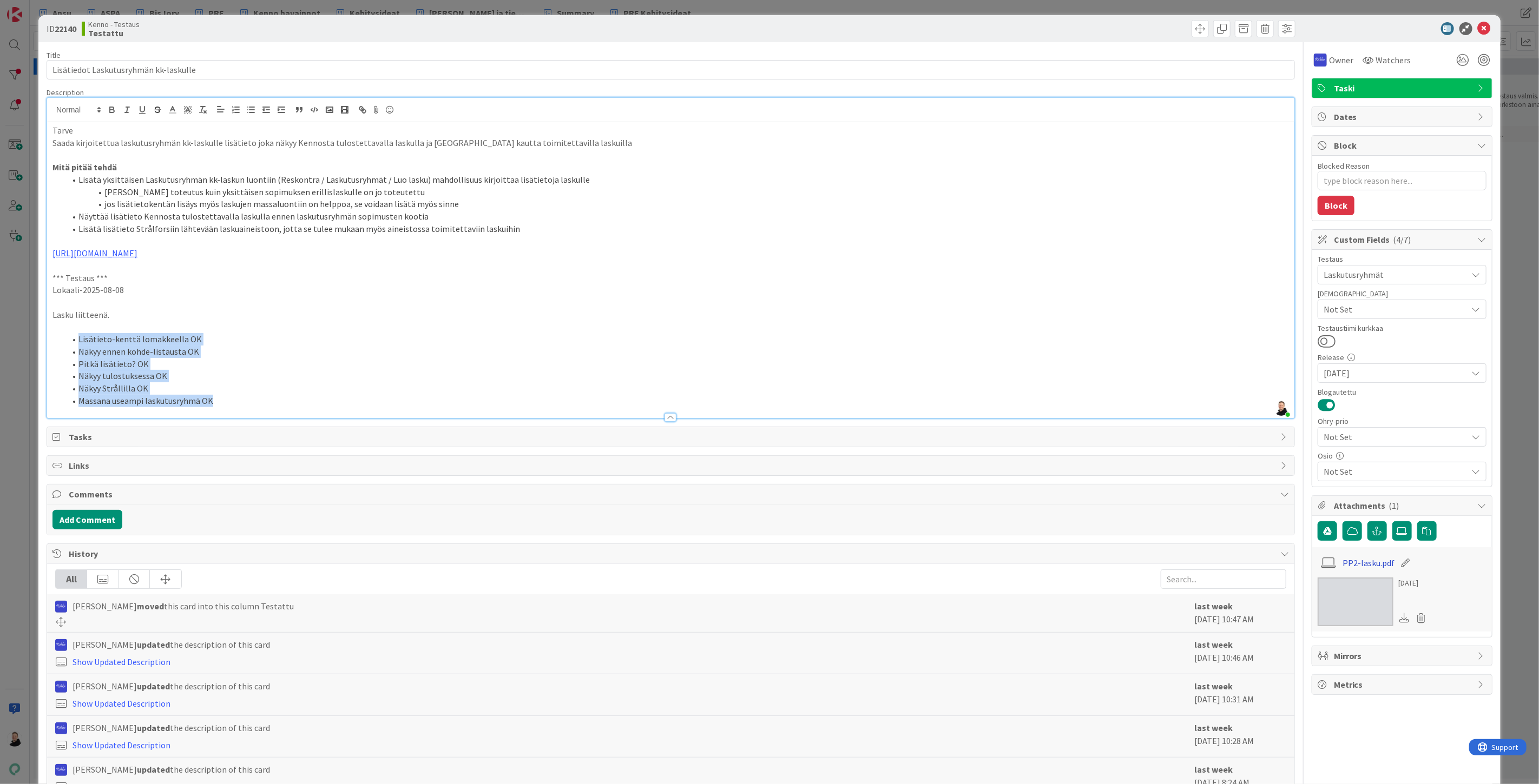
click at [1362, 566] on link "PP2-lasku.pdf" at bounding box center [1369, 563] width 52 height 13
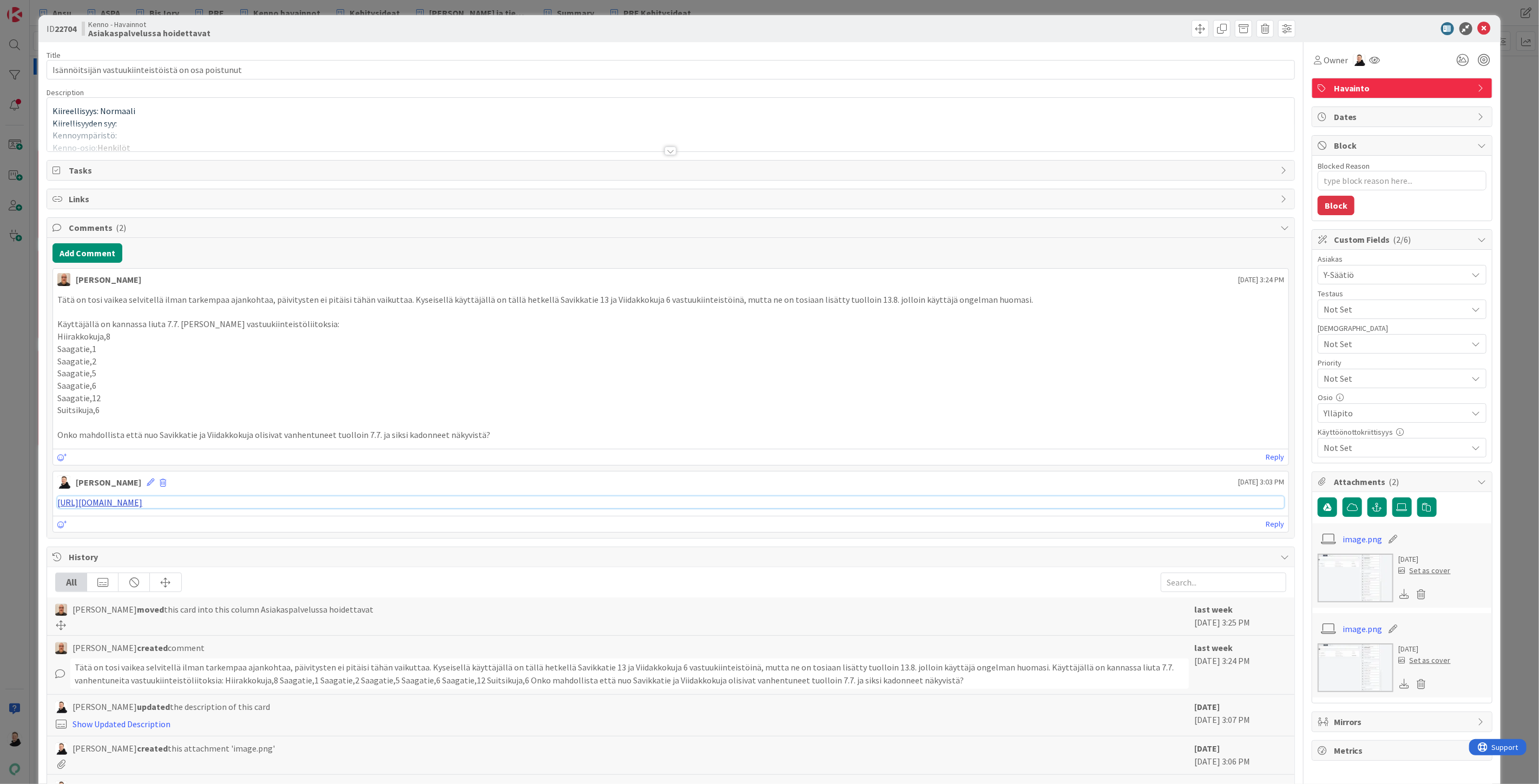
click at [142, 503] on link "[URL][DOMAIN_NAME]" at bounding box center [100, 502] width 85 height 11
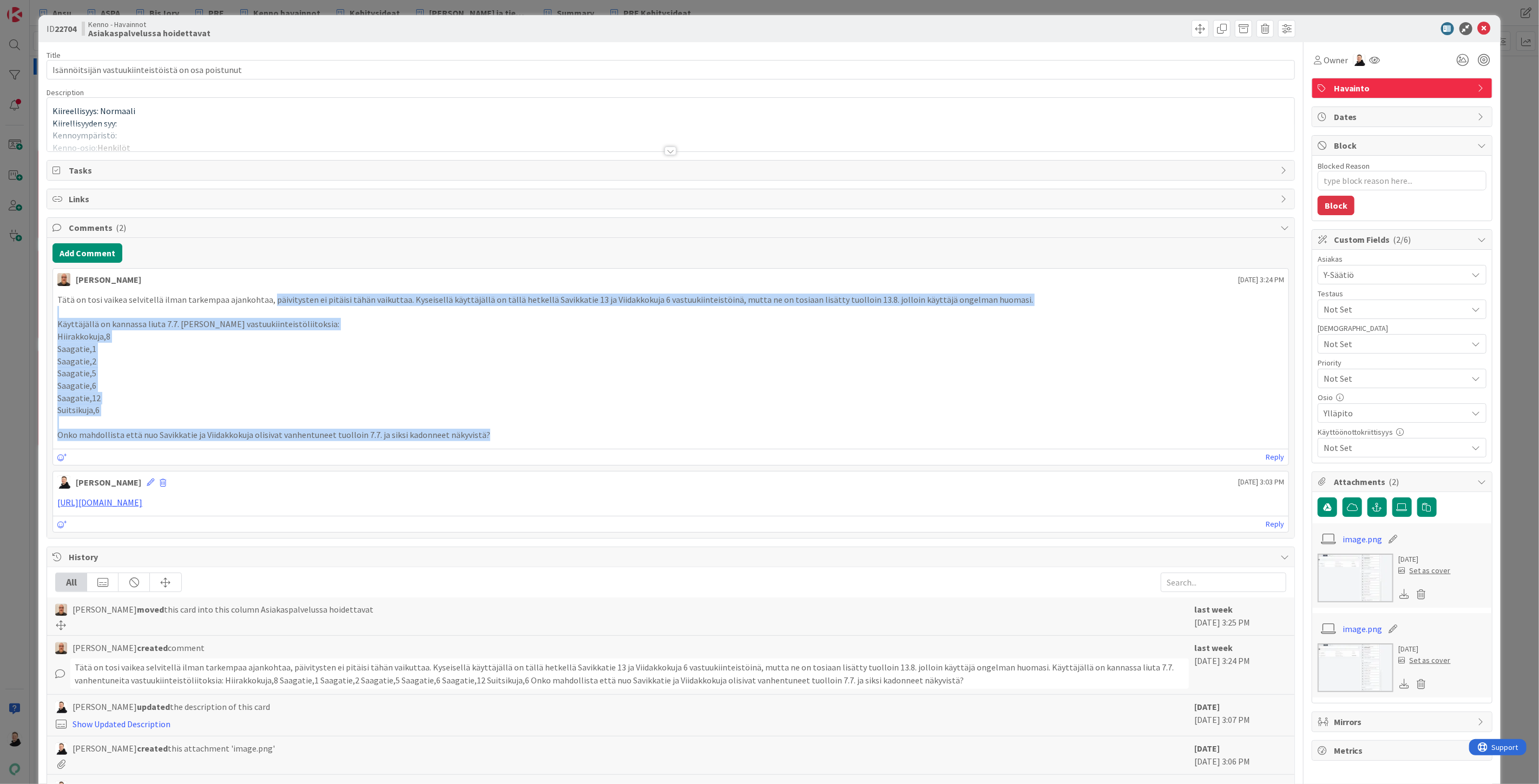
drag, startPoint x: 495, startPoint y: 434, endPoint x: 267, endPoint y: 298, distance: 265.5
click at [267, 298] on div "Tätä on tosi vaikea selvitellä ilman tarkempaa ajankohtaa, päivitysten ei pitäi…" at bounding box center [670, 367] width 1227 height 148
copy div "päivitysten ei pitäisi tähän vaikuttaa. Kyseisellä käyttäjällä on tällä hetkell…"
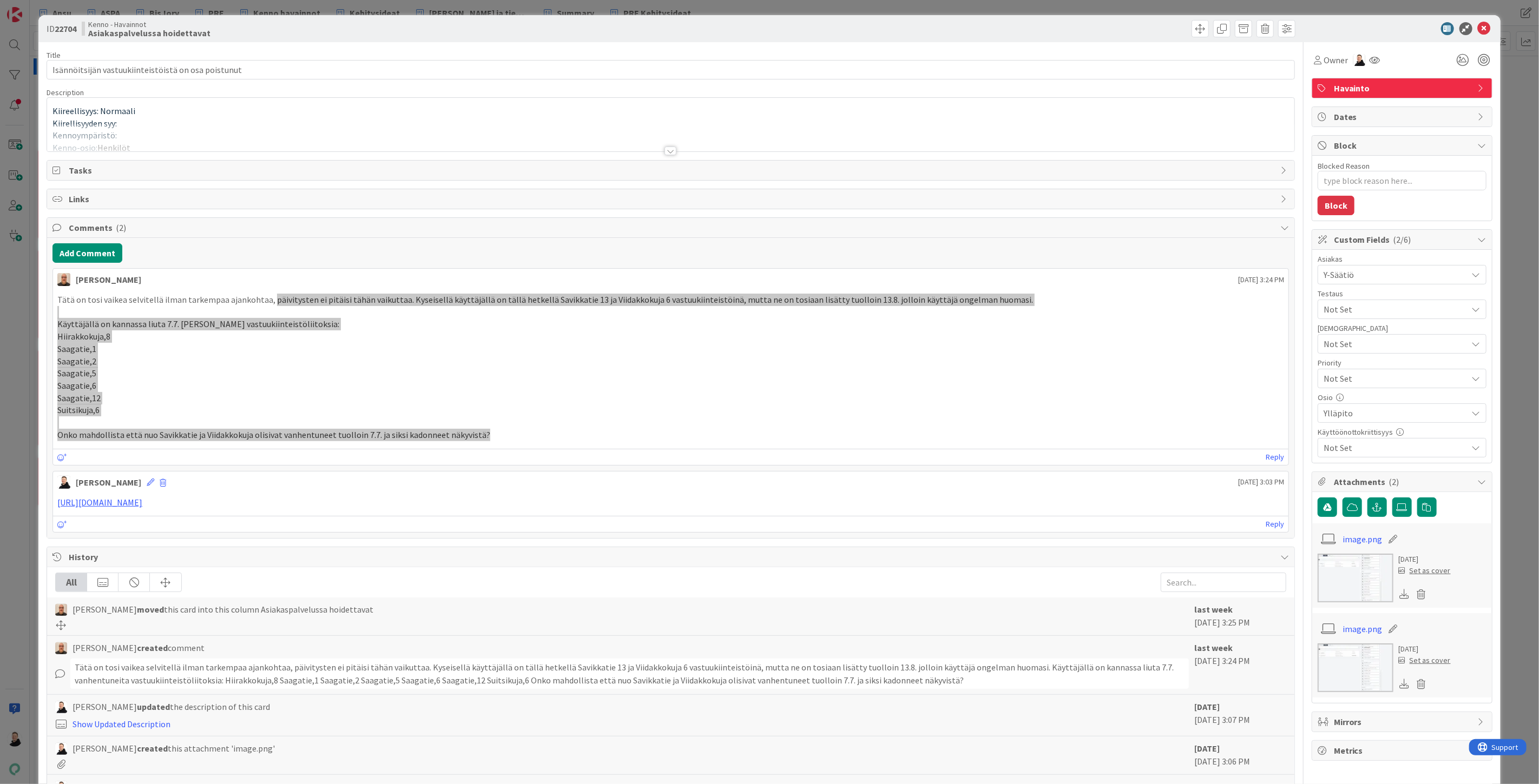
type textarea "x"
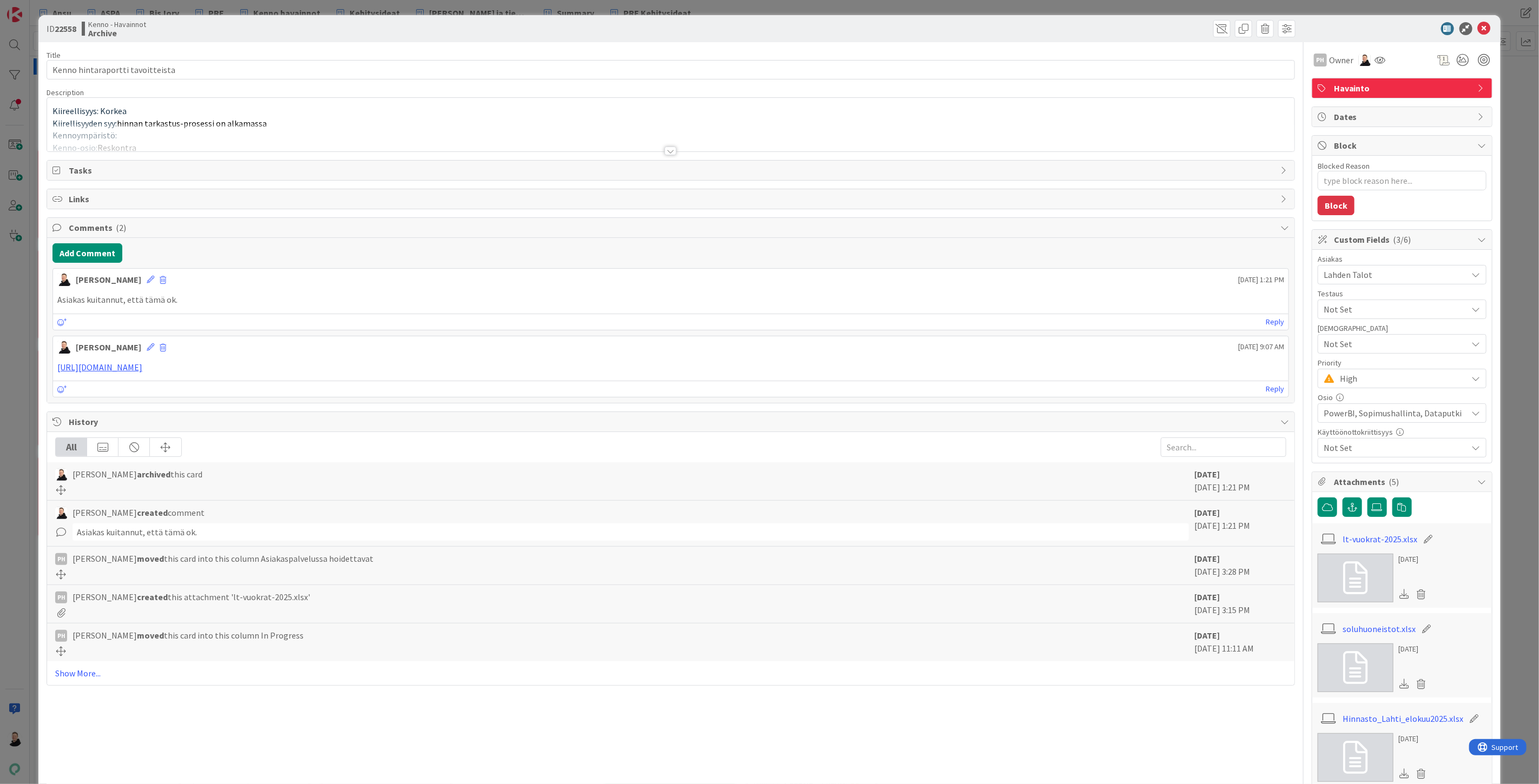
type textarea "x"
click at [667, 149] on div at bounding box center [670, 151] width 12 height 9
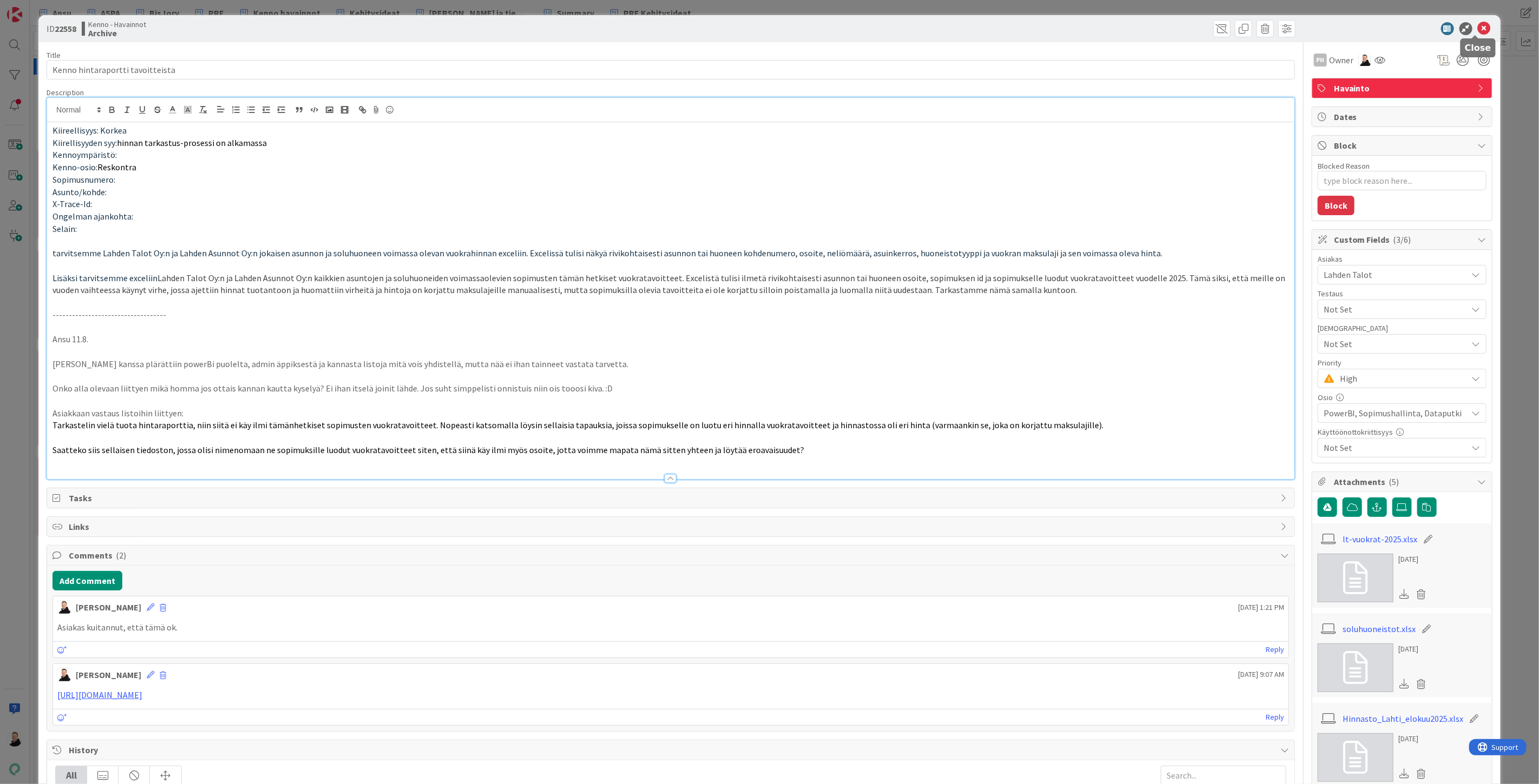
click at [1478, 28] on icon at bounding box center [1484, 28] width 13 height 13
